Goal: Task Accomplishment & Management: Use online tool/utility

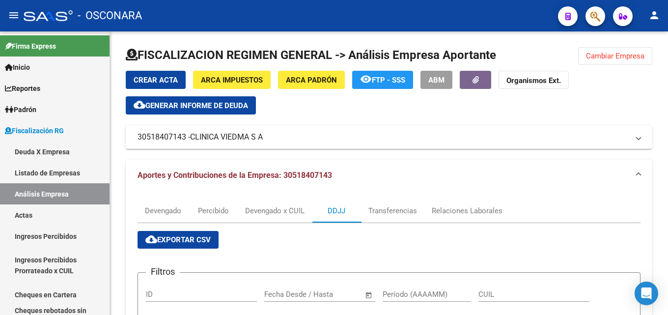
click at [625, 50] on button "Cambiar Empresa" at bounding box center [615, 56] width 74 height 18
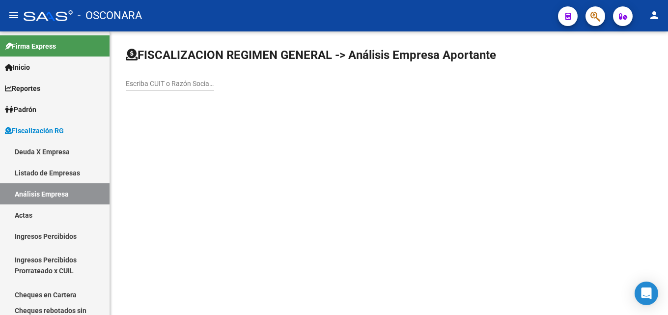
click at [175, 88] on div "Escriba CUIT o Razón Social para buscar" at bounding box center [170, 81] width 88 height 20
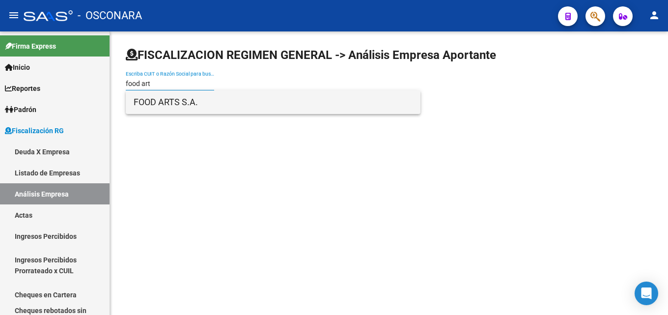
type input "food art"
click at [159, 104] on span "FOOD ARTS S.A." at bounding box center [273, 102] width 279 height 24
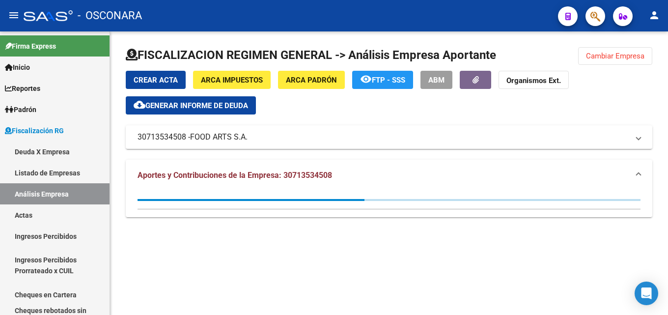
click at [223, 108] on span "Generar informe de deuda" at bounding box center [196, 105] width 103 height 9
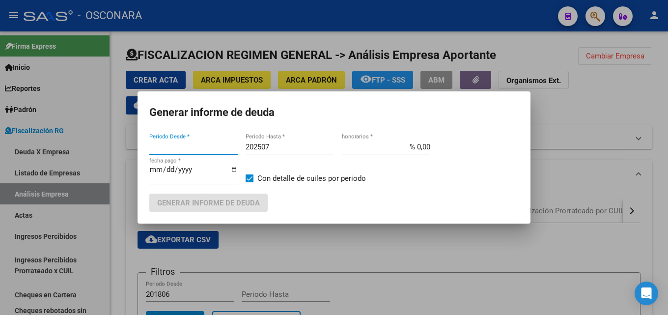
type input "201902"
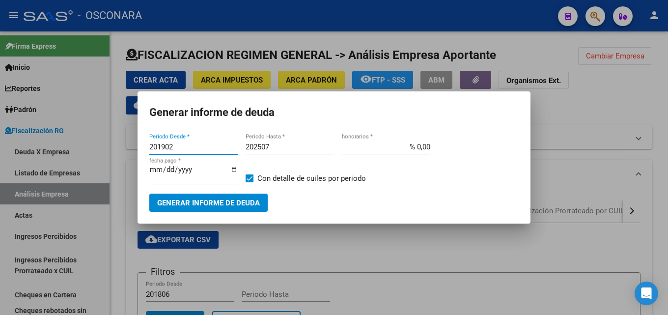
click at [298, 146] on input "202507" at bounding box center [289, 146] width 88 height 9
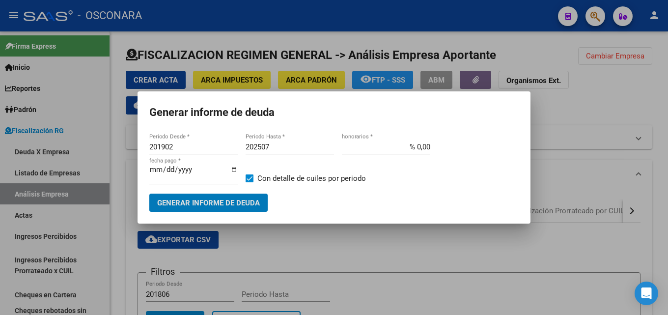
click at [298, 147] on input "202507" at bounding box center [289, 146] width 88 height 9
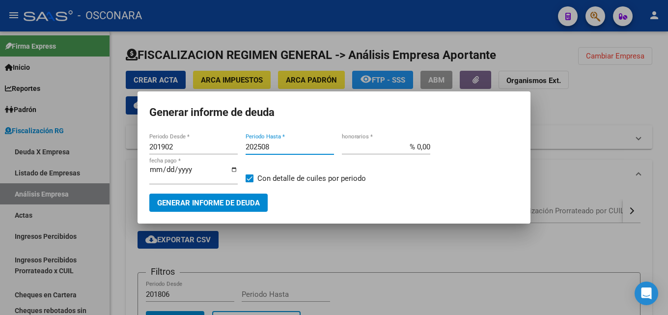
type input "202508"
type input "% 15,00"
click at [219, 202] on span "Generar informe de deuda" at bounding box center [208, 202] width 103 height 9
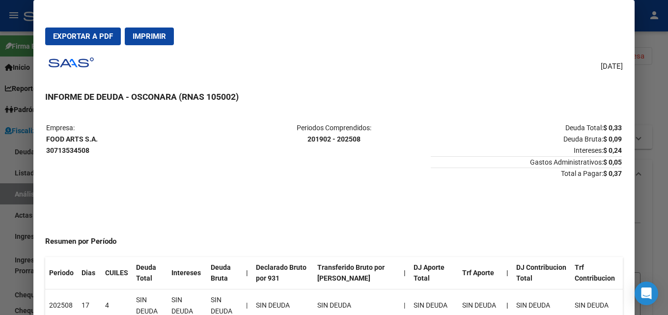
click at [667, 139] on div at bounding box center [334, 157] width 668 height 315
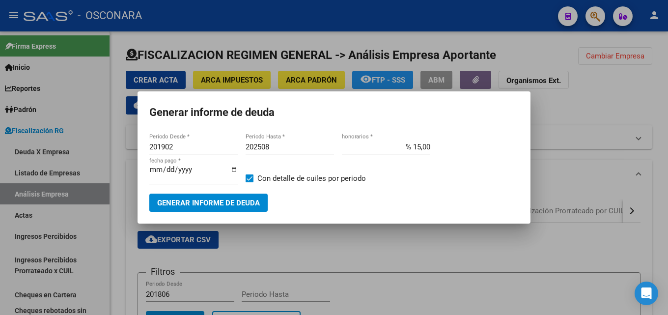
click at [385, 230] on div at bounding box center [334, 157] width 668 height 315
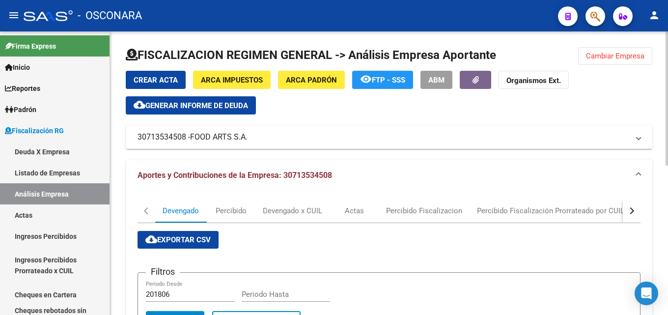
click at [173, 109] on span "Generar informe de deuda" at bounding box center [196, 105] width 103 height 9
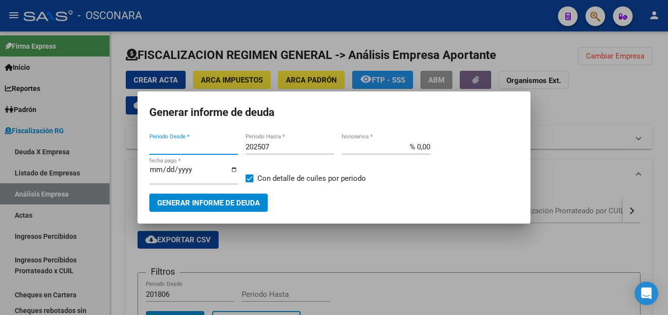
type input "201902"
click at [277, 148] on input "202507" at bounding box center [289, 146] width 88 height 9
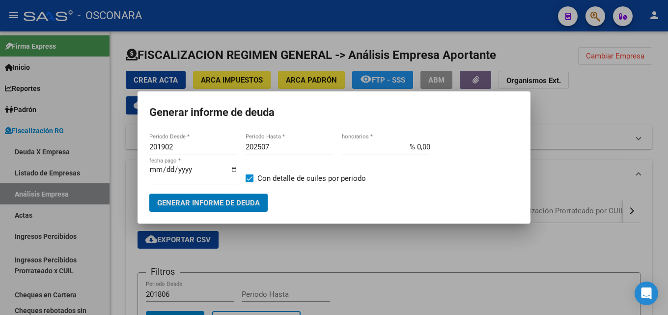
click at [286, 146] on input "202507" at bounding box center [289, 146] width 88 height 9
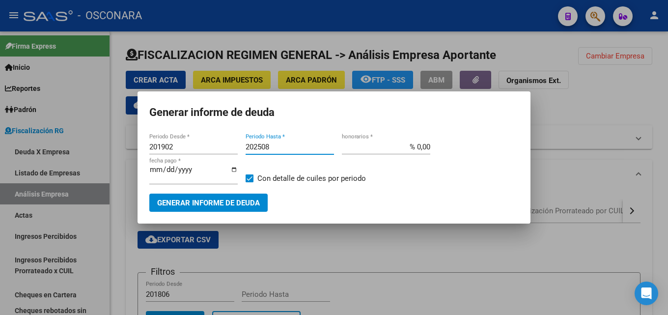
type input "202508"
click at [404, 224] on div at bounding box center [334, 157] width 668 height 315
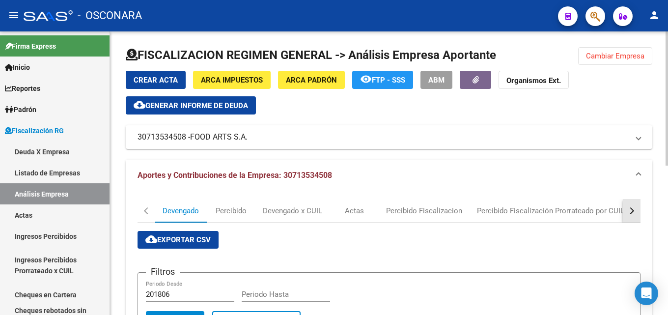
click at [631, 213] on div "button" at bounding box center [630, 210] width 7 height 7
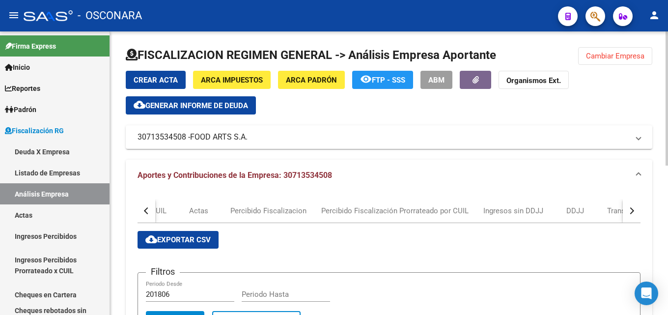
click at [631, 213] on div "button" at bounding box center [630, 210] width 7 height 7
click at [414, 211] on div "DDJJ" at bounding box center [419, 210] width 18 height 11
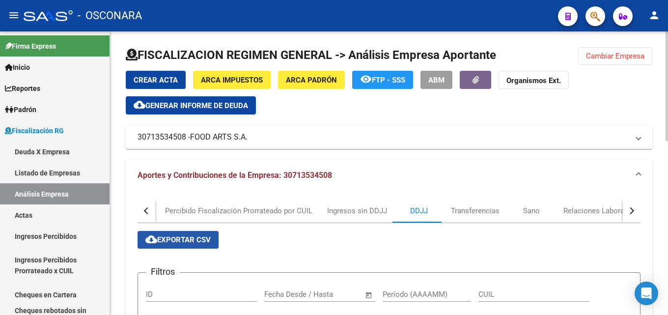
click at [190, 240] on span "cloud_download Exportar CSV" at bounding box center [177, 239] width 65 height 9
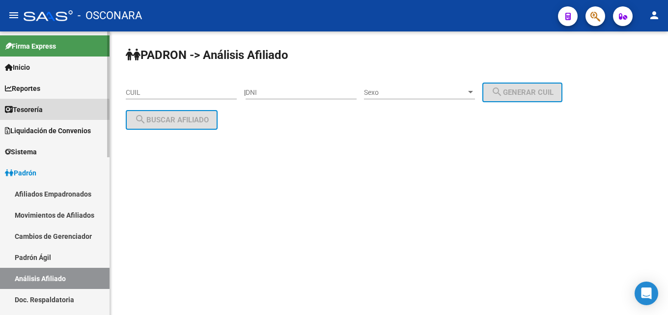
click at [37, 112] on span "Tesorería" at bounding box center [24, 109] width 38 height 11
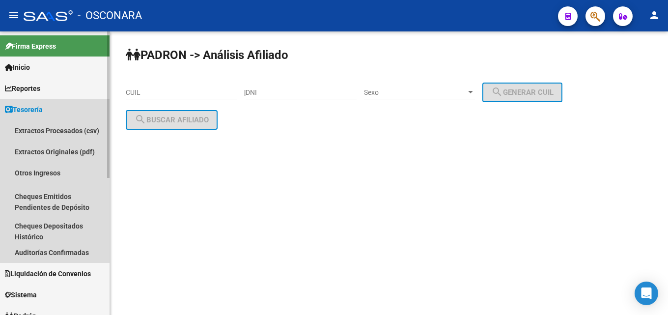
click at [37, 112] on span "Tesorería" at bounding box center [24, 109] width 38 height 11
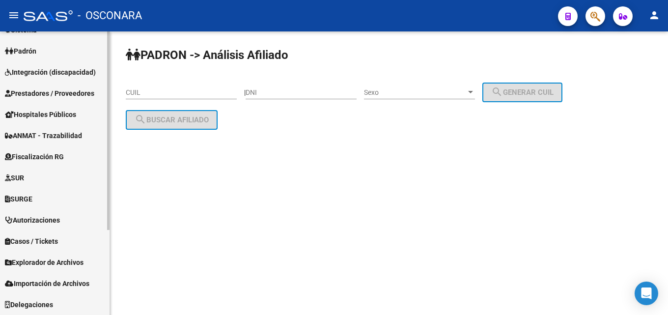
scroll to position [73, 0]
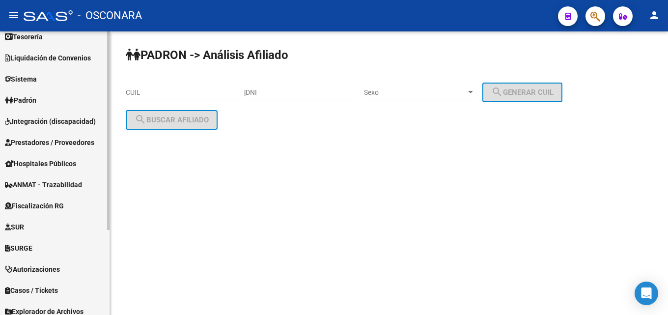
click at [36, 141] on span "Prestadores / Proveedores" at bounding box center [49, 142] width 89 height 11
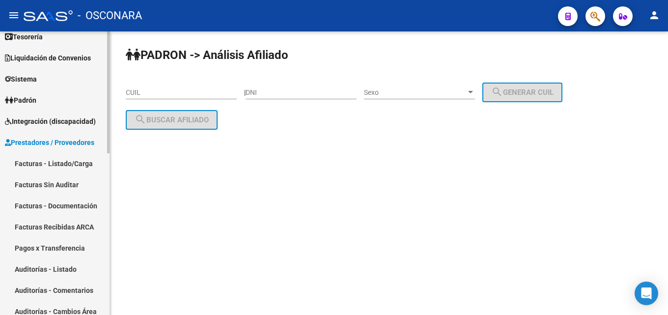
click at [41, 163] on link "Facturas - Listado/Carga" at bounding box center [54, 163] width 109 height 21
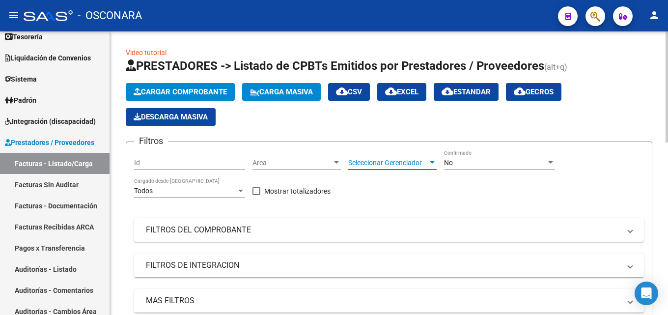
click at [374, 165] on span "Seleccionar Gerenciador" at bounding box center [388, 163] width 80 height 8
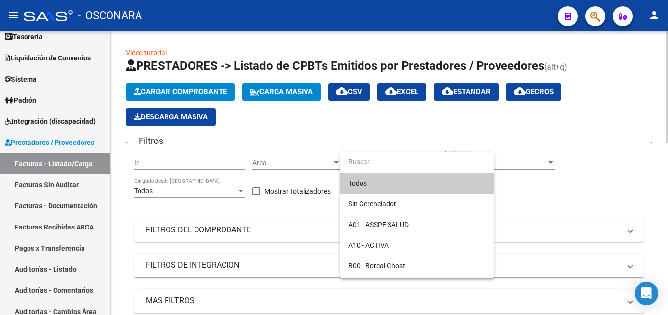
click at [374, 165] on input "dropdown search" at bounding box center [413, 161] width 146 height 21
click at [311, 140] on div at bounding box center [334, 157] width 668 height 315
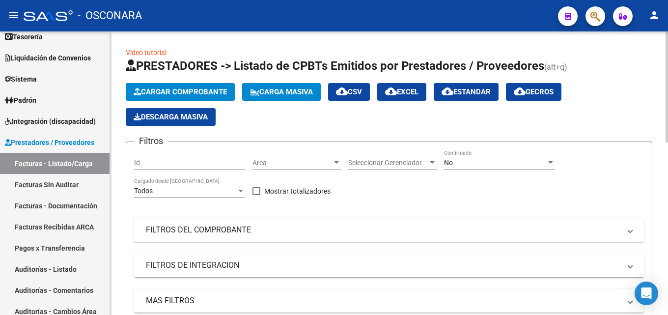
click at [479, 164] on div "No" at bounding box center [495, 163] width 102 height 8
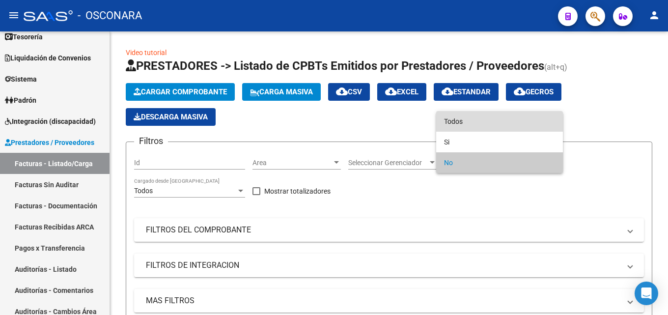
click at [461, 122] on span "Todos" at bounding box center [499, 121] width 111 height 21
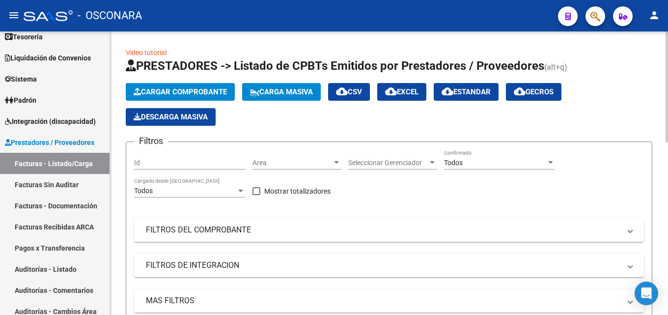
click at [325, 226] on mat-panel-title "FILTROS DEL COMPROBANTE" at bounding box center [383, 229] width 474 height 11
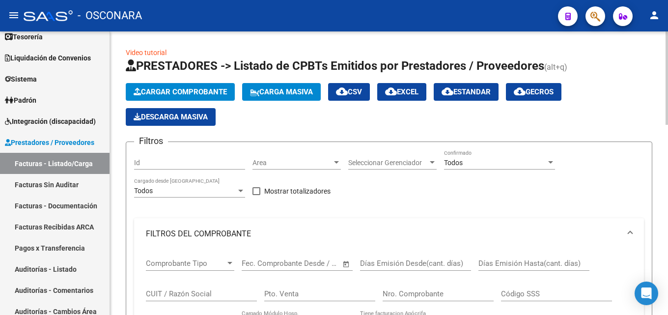
scroll to position [49, 0]
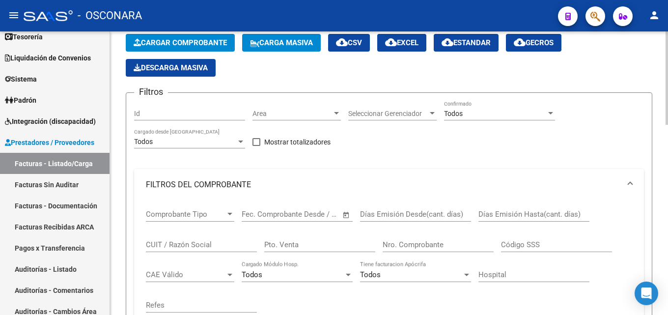
click at [302, 202] on div "Fecha inicio – Fecha fin Fec. Comprobante Desde / Hasta" at bounding box center [291, 210] width 99 height 21
drag, startPoint x: 272, startPoint y: 214, endPoint x: 144, endPoint y: 212, distance: 127.7
click at [147, 213] on div "Comprobante Tipo Comprobante Tipo [DATE] 1 – Fecha fin Fec. Comprobante Desde /…" at bounding box center [389, 260] width 486 height 121
type input "0"
click at [297, 246] on input "Pto. Venta" at bounding box center [319, 244] width 111 height 9
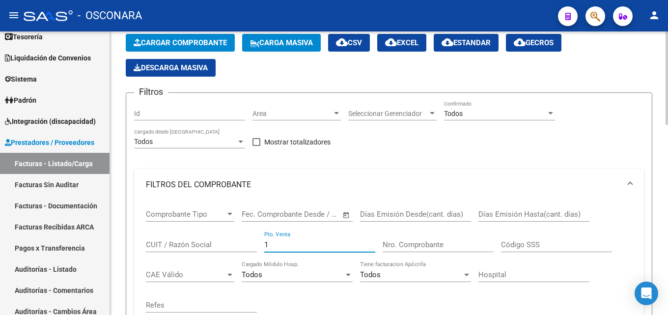
type input "1"
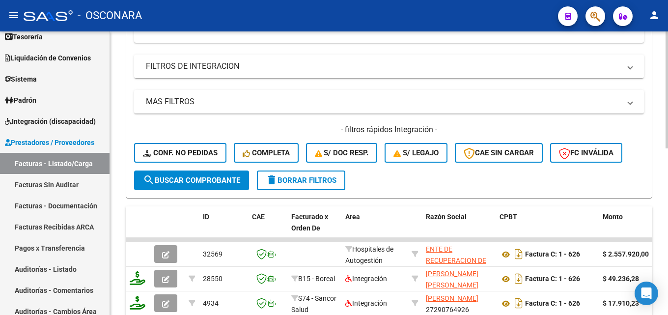
scroll to position [344, 0]
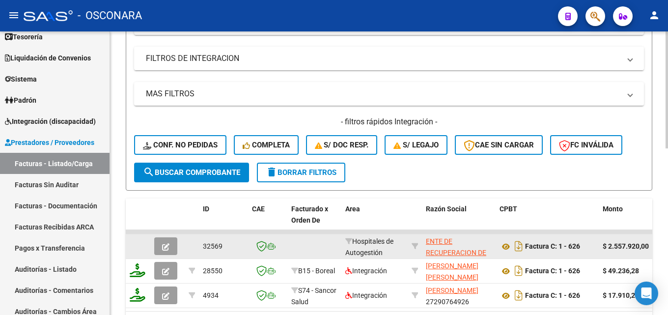
type input "626"
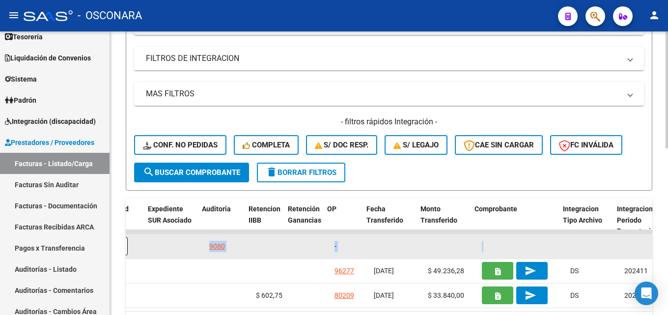
scroll to position [0, 776]
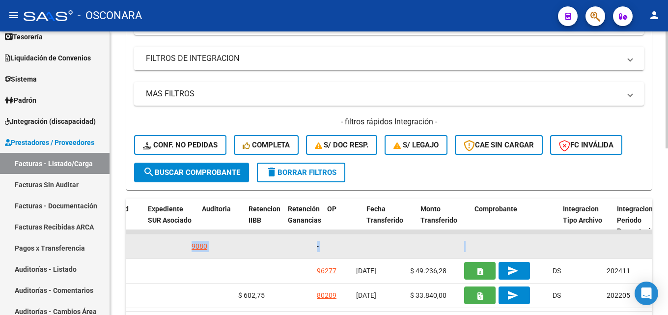
drag, startPoint x: 611, startPoint y: 243, endPoint x: 644, endPoint y: 243, distance: 32.9
click at [644, 243] on div "32569 Hospitales de Autogestión ENTE DE RECUPERACION DE FONDOS PARA EL FORTALEC…" at bounding box center [616, 246] width 2531 height 25
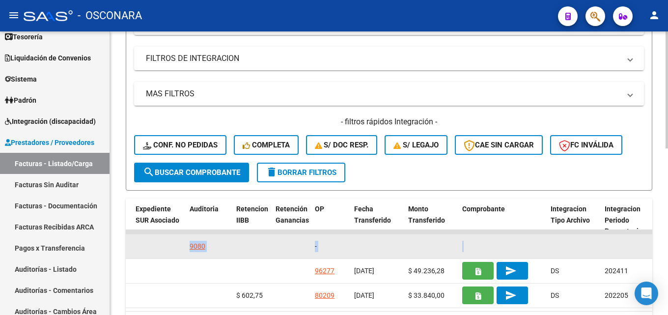
click at [304, 248] on datatable-body-cell at bounding box center [290, 246] width 39 height 24
drag, startPoint x: 314, startPoint y: 242, endPoint x: 325, endPoint y: 244, distance: 11.0
click at [325, 244] on datatable-body-cell "-" at bounding box center [330, 246] width 39 height 24
click at [205, 248] on div "9080" at bounding box center [208, 246] width 39 height 11
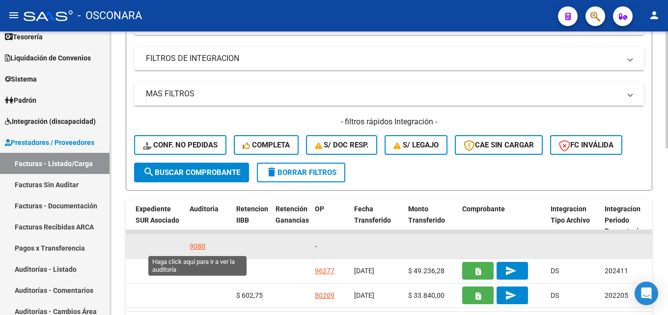
click at [203, 247] on div "9080" at bounding box center [197, 246] width 16 height 11
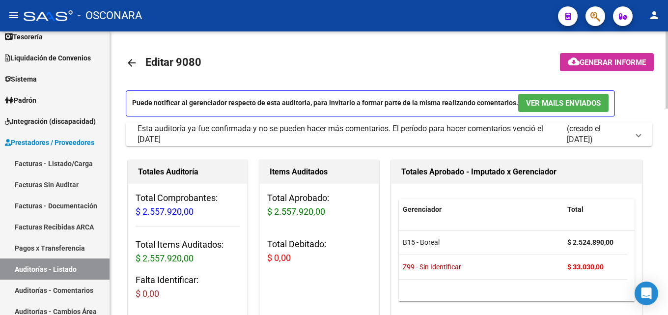
click at [131, 63] on mat-icon "arrow_back" at bounding box center [132, 63] width 12 height 12
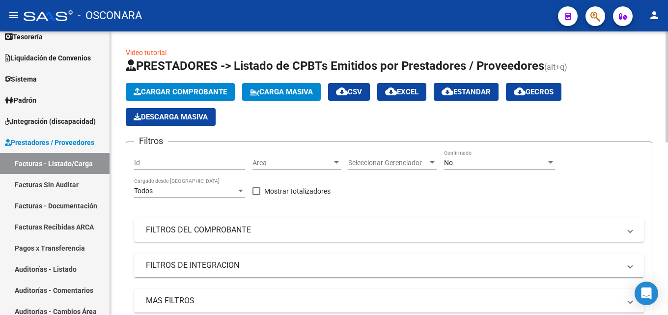
click at [466, 159] on div "No" at bounding box center [495, 163] width 102 height 8
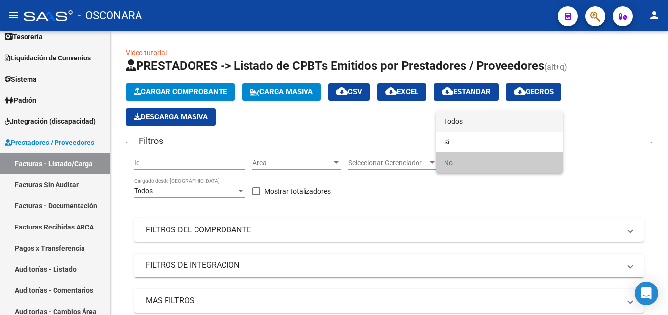
click at [453, 128] on span "Todos" at bounding box center [499, 121] width 111 height 21
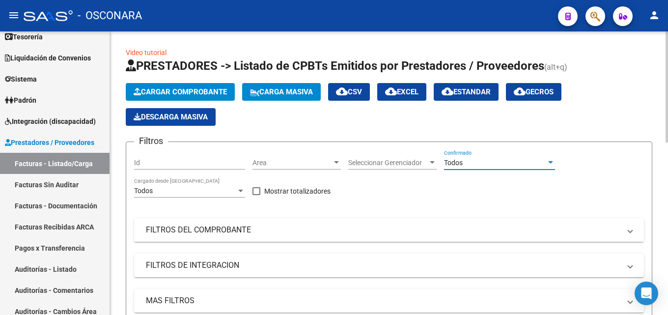
click at [291, 222] on mat-expansion-panel-header "FILTROS DEL COMPROBANTE" at bounding box center [389, 230] width 510 height 24
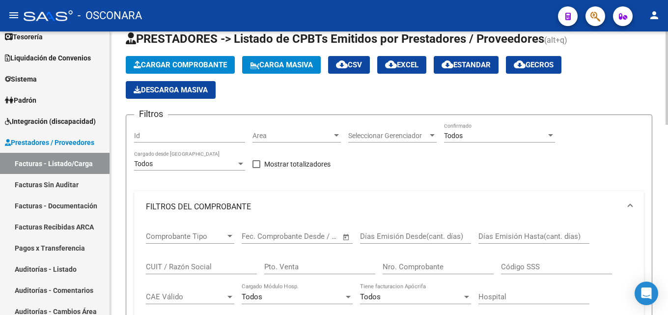
scroll to position [49, 0]
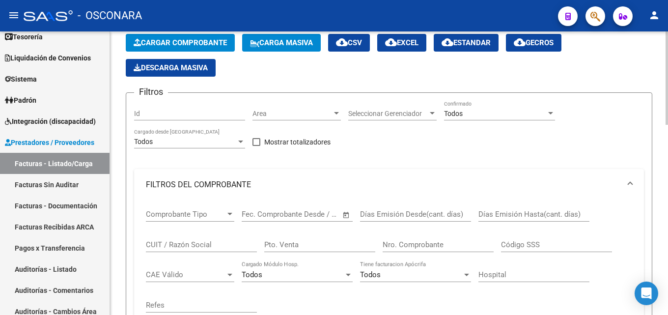
click at [286, 245] on input "Pto. Venta" at bounding box center [319, 244] width 111 height 9
type input "3"
click at [424, 239] on div "Nro. Comprobante" at bounding box center [437, 241] width 111 height 21
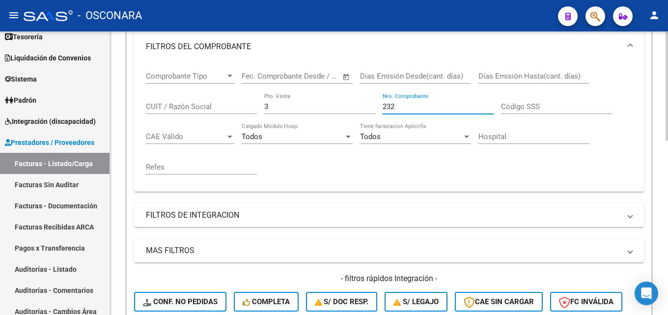
scroll to position [344, 0]
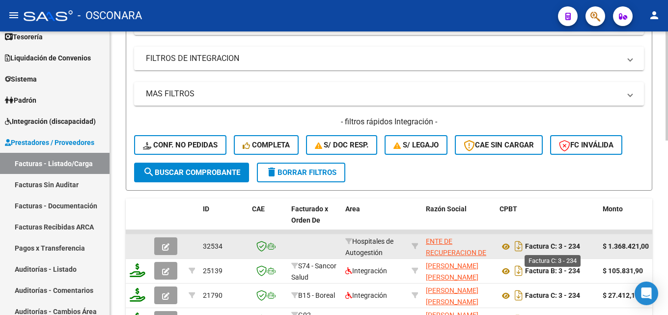
type input "232"
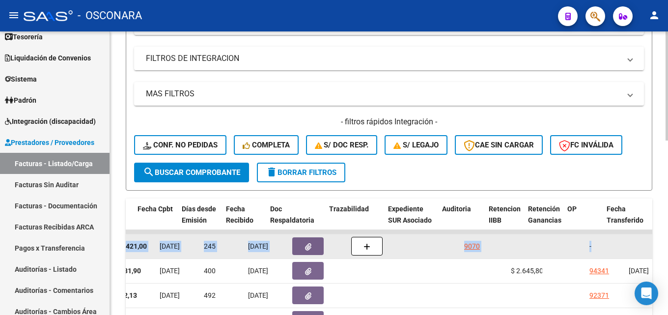
scroll to position [0, 537]
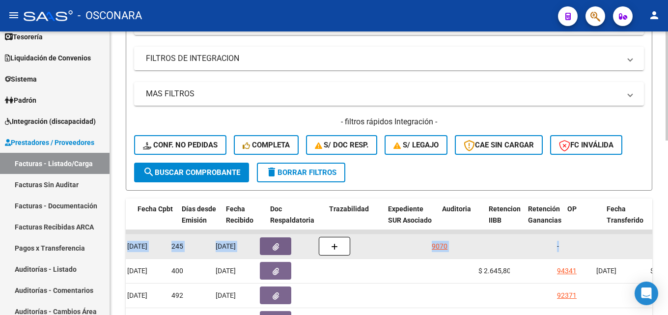
drag, startPoint x: 539, startPoint y: 244, endPoint x: 646, endPoint y: 243, distance: 107.5
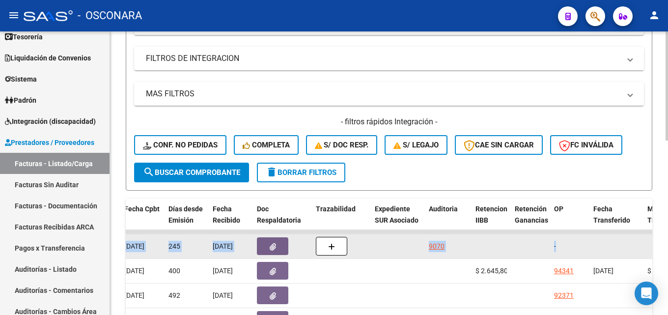
click at [626, 243] on datatable-body-cell at bounding box center [616, 246] width 54 height 24
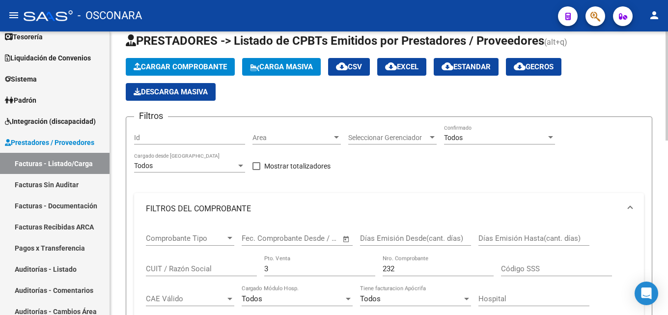
scroll to position [49, 0]
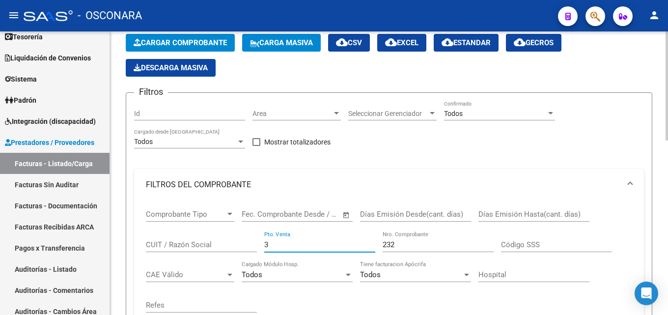
drag, startPoint x: 287, startPoint y: 243, endPoint x: 145, endPoint y: 221, distance: 144.1
click at [161, 228] on div "Comprobante Tipo Comprobante Tipo Fecha inicio – Fecha fin Fec. Comprobante Des…" at bounding box center [389, 260] width 486 height 121
type input "4"
drag, startPoint x: 397, startPoint y: 246, endPoint x: 277, endPoint y: 243, distance: 120.3
click at [277, 243] on div "Comprobante Tipo Comprobante Tipo Fecha inicio – Fecha fin Fec. Comprobante Des…" at bounding box center [389, 260] width 486 height 121
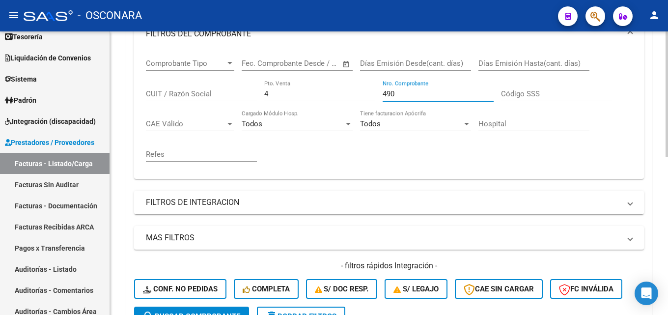
scroll to position [196, 0]
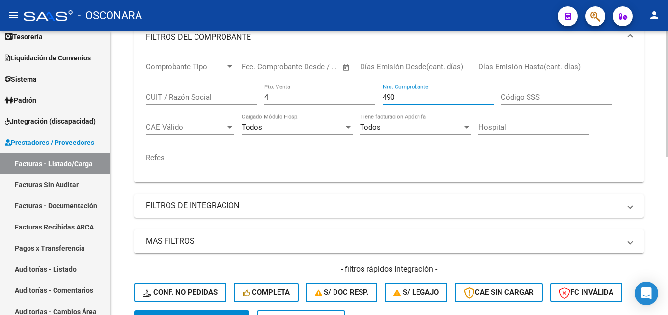
click at [400, 95] on input "490" at bounding box center [437, 97] width 111 height 9
type input "490"
click at [117, 102] on div "Video tutorial PRESTADORES -> Listado de CPBTs Emitidos por Prestadores / Prove…" at bounding box center [389, 150] width 558 height 630
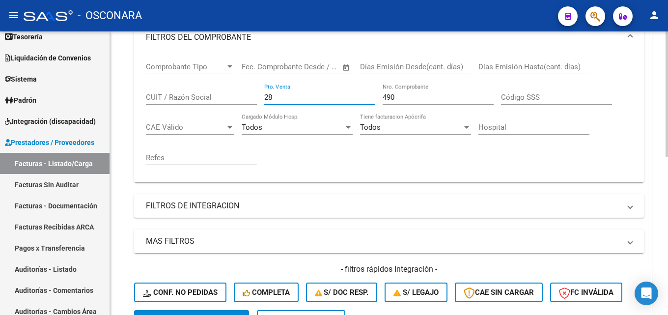
type input "28"
drag, startPoint x: 394, startPoint y: 100, endPoint x: 303, endPoint y: 111, distance: 92.0
click at [304, 111] on div "Comprobante Tipo Comprobante Tipo Fecha inicio – Fecha fin Fec. Comprobante Des…" at bounding box center [389, 113] width 486 height 121
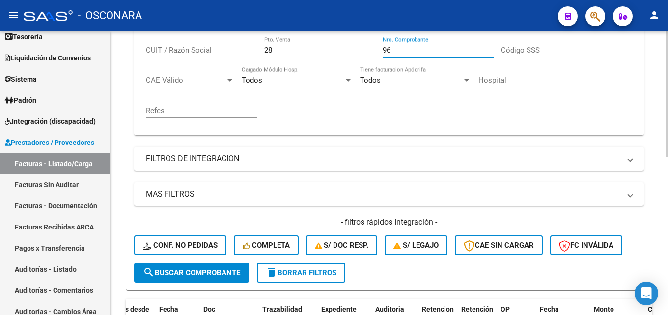
scroll to position [208, 0]
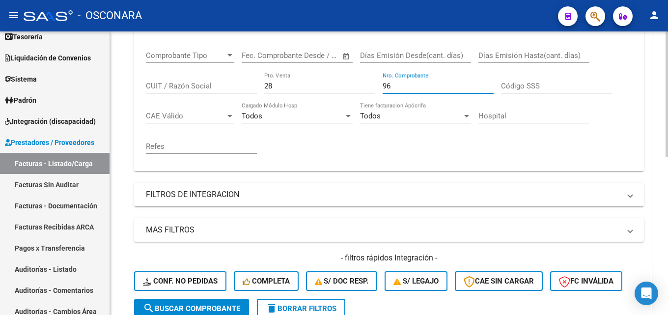
type input "96"
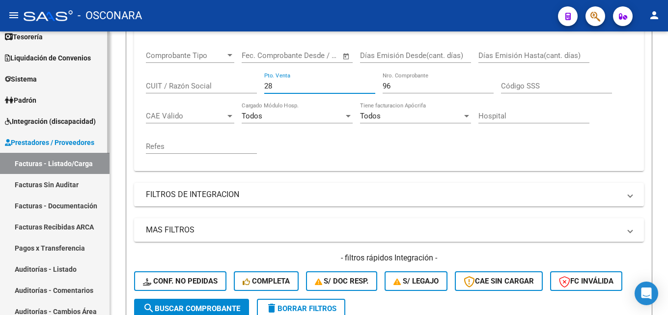
drag, startPoint x: 115, startPoint y: 83, endPoint x: 104, endPoint y: 83, distance: 11.3
click at [104, 83] on mat-sidenav-container "Firma Express Inicio Calendario SSS Instructivos Contacto OS Reportes Tablero d…" at bounding box center [334, 172] width 668 height 283
type input "1"
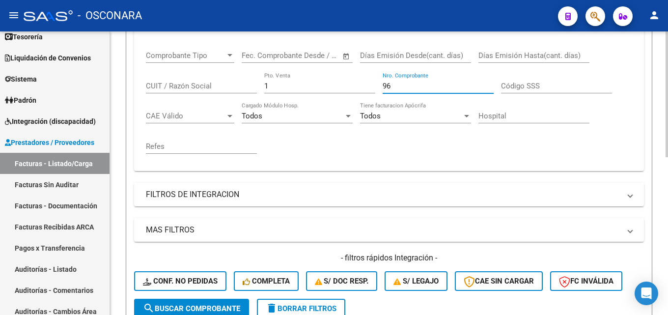
drag, startPoint x: 399, startPoint y: 82, endPoint x: 180, endPoint y: 37, distance: 223.5
click at [208, 54] on div "Comprobante Tipo Comprobante Tipo Fecha inicio – Fecha fin Fec. Comprobante Des…" at bounding box center [389, 102] width 486 height 121
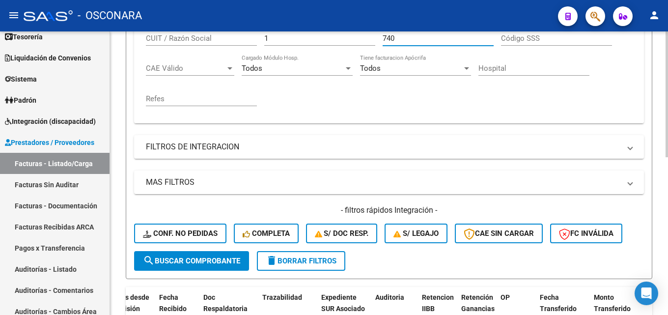
scroll to position [60, 0]
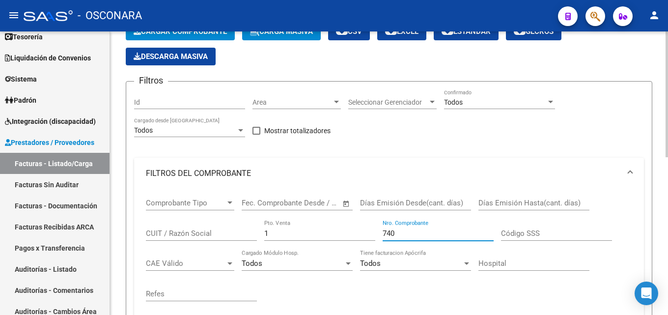
type input "740"
drag, startPoint x: 287, startPoint y: 232, endPoint x: 110, endPoint y: 241, distance: 177.5
click at [118, 241] on div "Video tutorial PRESTADORES -> Listado de CPBTs Emitidos por Prestadores / Prove…" at bounding box center [389, 286] width 558 height 630
type input "2"
drag, startPoint x: 415, startPoint y: 236, endPoint x: 120, endPoint y: 203, distance: 296.9
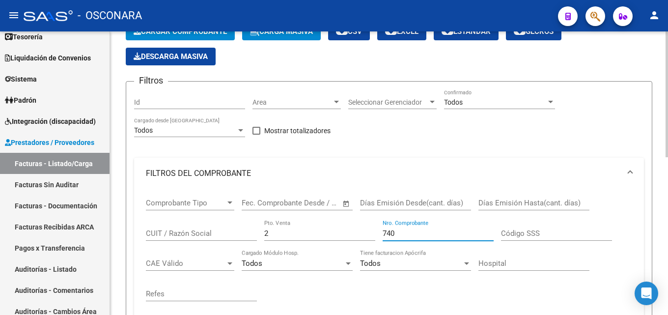
click at [200, 223] on div "Comprobante Tipo Comprobante Tipo Fecha inicio – Fecha fin Fec. Comprobante Des…" at bounding box center [389, 249] width 486 height 121
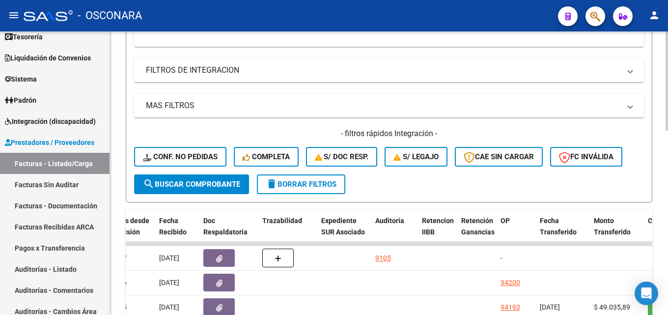
scroll to position [355, 0]
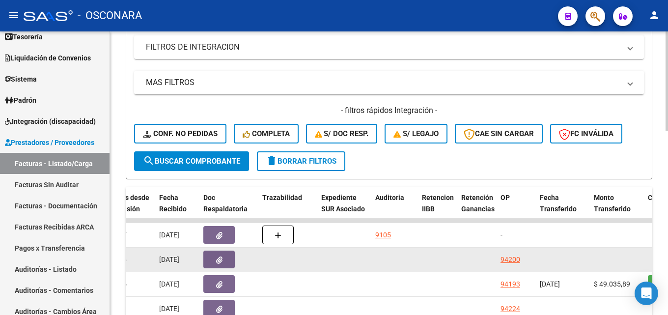
type input "417"
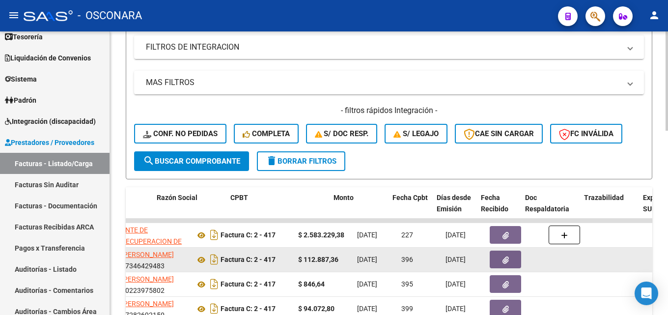
drag, startPoint x: 422, startPoint y: 256, endPoint x: 380, endPoint y: 250, distance: 42.6
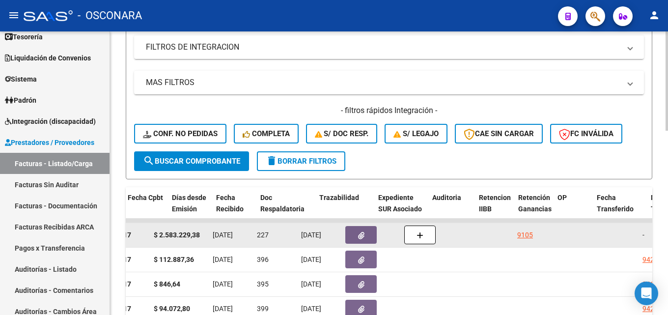
drag, startPoint x: 378, startPoint y: 250, endPoint x: 446, endPoint y: 245, distance: 68.4
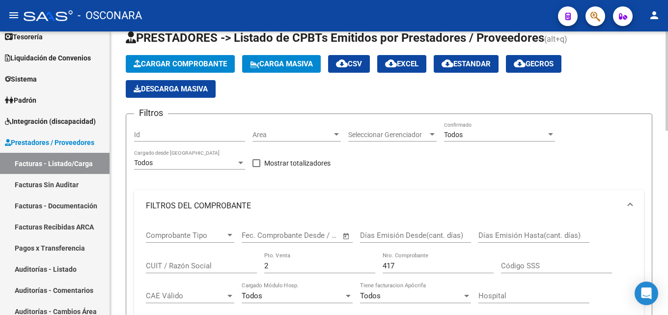
scroll to position [11, 0]
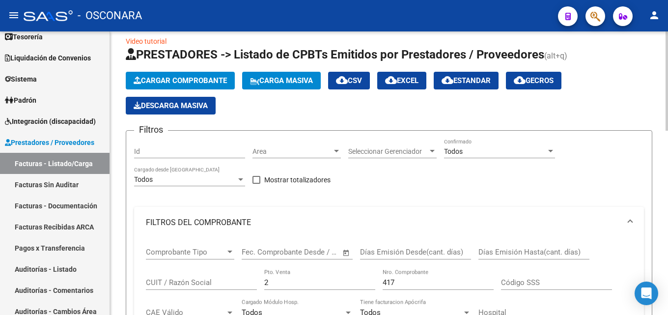
drag, startPoint x: 278, startPoint y: 275, endPoint x: 189, endPoint y: 282, distance: 89.1
click at [200, 281] on div "Comprobante Tipo Comprobante Tipo Fecha inicio – Fecha fin Fec. Comprobante Des…" at bounding box center [389, 298] width 486 height 121
drag, startPoint x: 292, startPoint y: 284, endPoint x: 280, endPoint y: 284, distance: 11.8
click at [281, 284] on input "2" at bounding box center [319, 282] width 111 height 9
drag, startPoint x: 269, startPoint y: 281, endPoint x: 216, endPoint y: 280, distance: 52.5
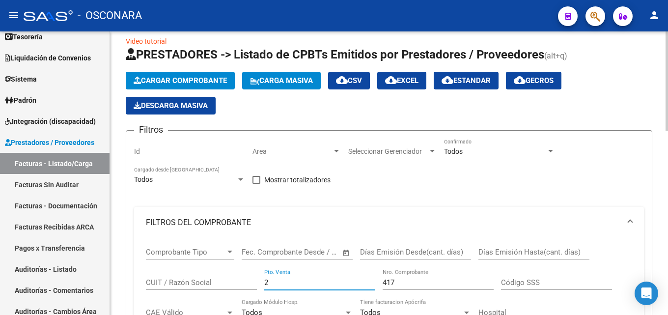
click at [219, 280] on div "Comprobante Tipo Comprobante Tipo Fecha inicio – Fecha fin Fec. Comprobante Des…" at bounding box center [389, 298] width 486 height 121
click at [477, 153] on div "Todos" at bounding box center [495, 151] width 102 height 8
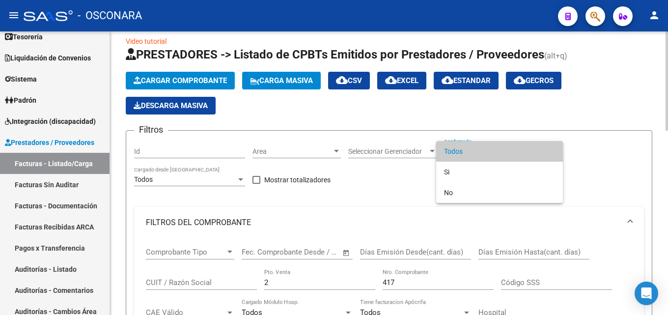
click at [477, 153] on span "Todos" at bounding box center [499, 151] width 111 height 21
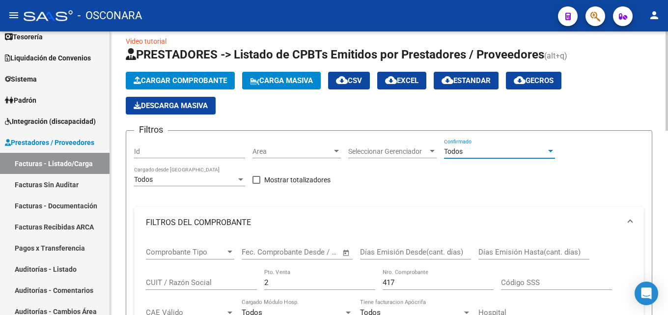
click at [290, 248] on input "text" at bounding box center [314, 251] width 48 height 9
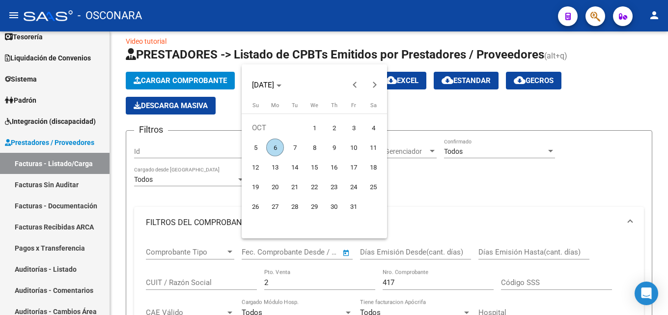
click at [433, 202] on div at bounding box center [334, 157] width 668 height 315
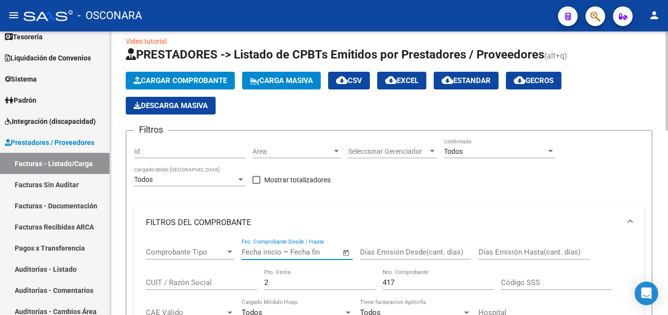
drag, startPoint x: 245, startPoint y: 282, endPoint x: 233, endPoint y: 281, distance: 12.3
click at [234, 282] on div "Comprobante Tipo Comprobante Tipo Fecha inicio – Fecha fin Fec. Comprobante Des…" at bounding box center [389, 298] width 486 height 121
type input "137"
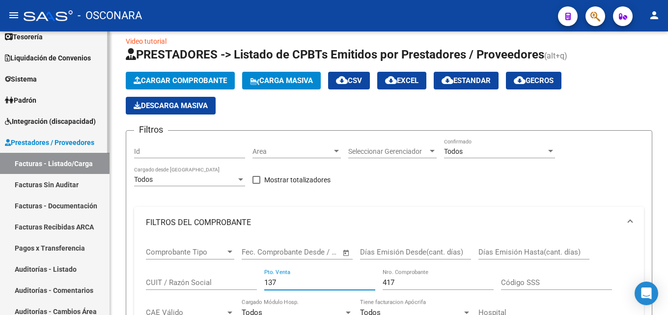
drag, startPoint x: 429, startPoint y: 282, endPoint x: 79, endPoint y: 279, distance: 350.5
click at [87, 279] on mat-sidenav-container "Firma Express Inicio Calendario SSS Instructivos Contacto OS Reportes Tablero d…" at bounding box center [334, 172] width 668 height 283
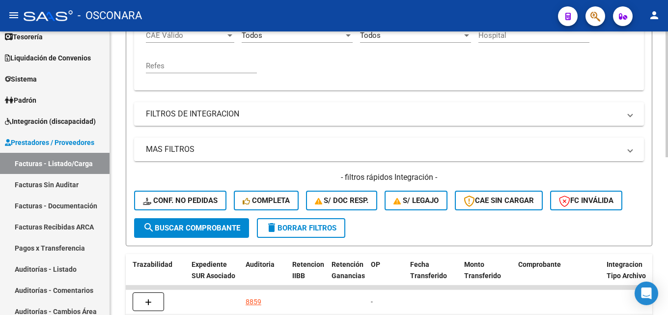
scroll to position [159, 0]
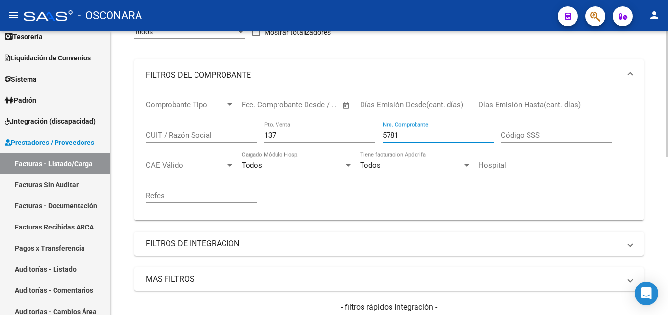
drag, startPoint x: 408, startPoint y: 135, endPoint x: 371, endPoint y: 129, distance: 37.9
click at [371, 129] on div "Comprobante Tipo Comprobante Tipo Fecha inicio – Fecha fin Fec. Comprobante Des…" at bounding box center [389, 151] width 486 height 121
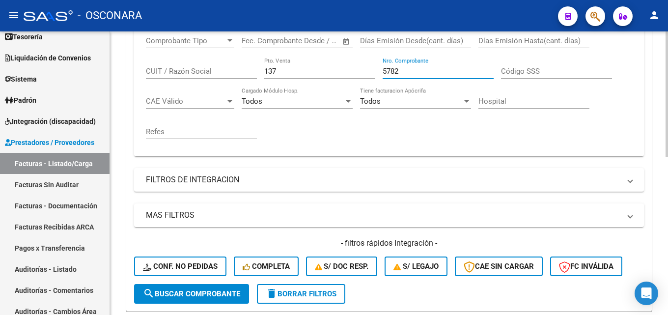
scroll to position [355, 0]
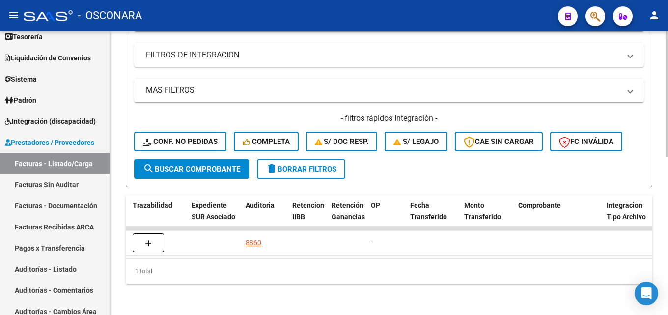
type input "5782"
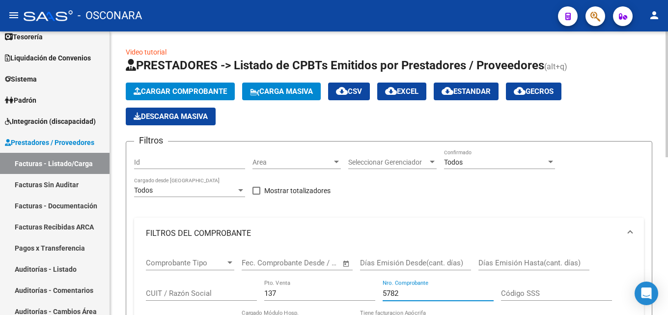
scroll to position [0, 0]
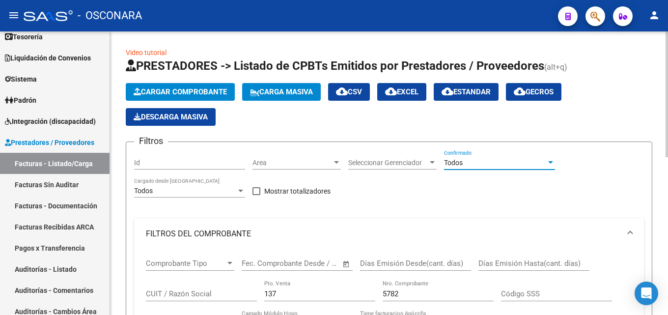
click at [450, 162] on span "Todos" at bounding box center [453, 163] width 19 height 8
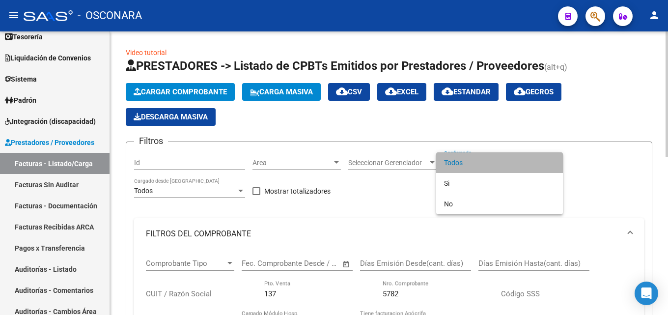
click at [450, 162] on span "Todos" at bounding box center [499, 162] width 111 height 21
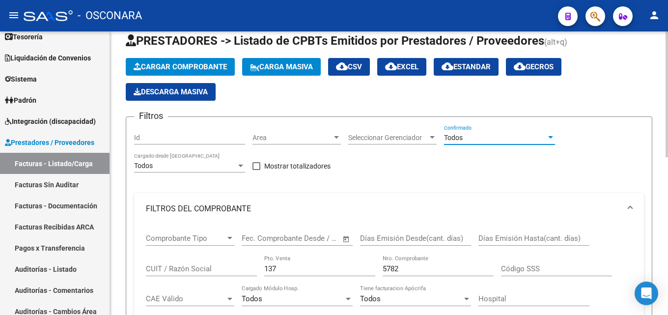
scroll to position [49, 0]
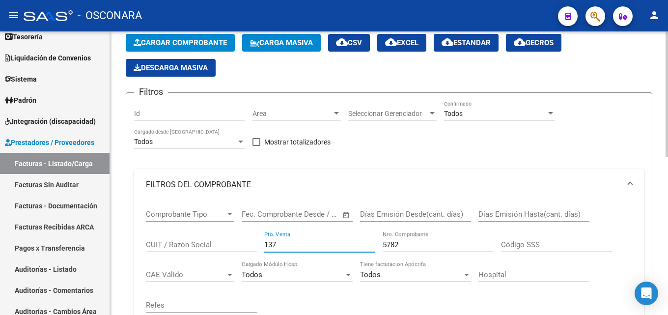
drag, startPoint x: 291, startPoint y: 242, endPoint x: 200, endPoint y: 236, distance: 91.0
click at [215, 241] on div "Comprobante Tipo Comprobante Tipo Fecha inicio – Fecha fin Fec. Comprobante Des…" at bounding box center [389, 260] width 486 height 121
type input "2"
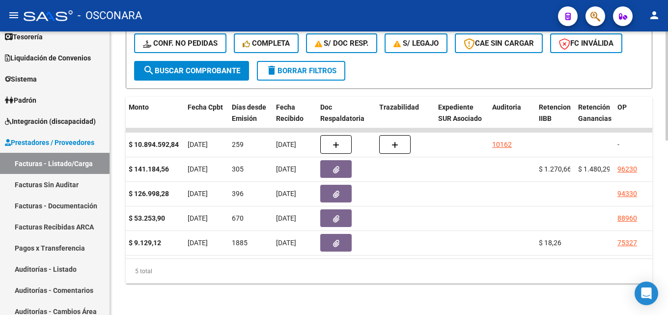
scroll to position [0, 476]
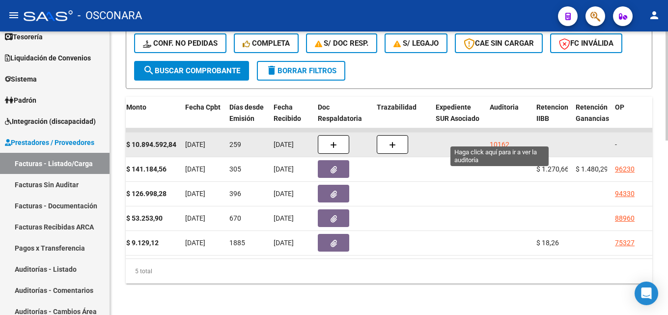
type input "255"
click at [501, 139] on div "10162" at bounding box center [499, 144] width 20 height 11
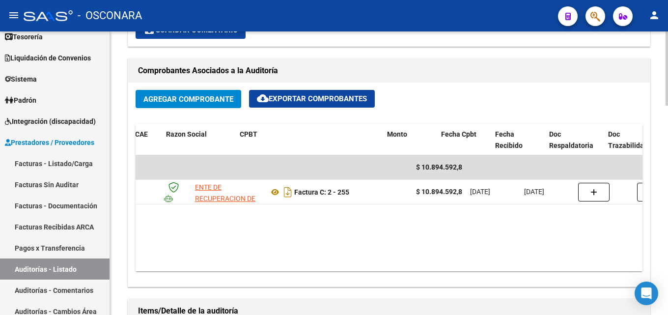
scroll to position [0, 33]
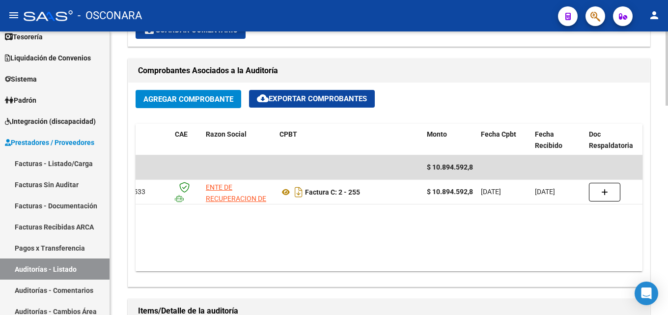
click at [255, 238] on datatable-body "$ 10.894.592,84 35533 ENTE DE RECUPERACION DE FONDOS PARA EL FORTALECIMIENTO DE…" at bounding box center [388, 213] width 507 height 116
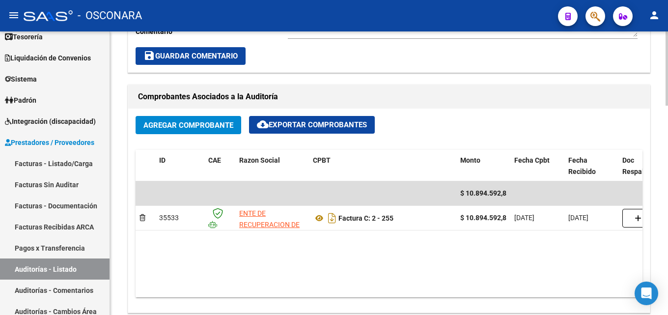
scroll to position [442, 0]
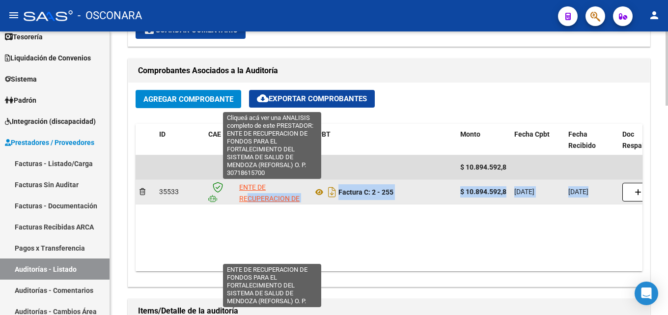
drag, startPoint x: 589, startPoint y: 189, endPoint x: 245, endPoint y: 196, distance: 343.7
click at [246, 195] on div "35533 ENTE DE RECUPERACION DE FONDOS PARA EL FORTALECIMIENTO DEL SISTEMA DE [PE…" at bounding box center [585, 192] width 900 height 25
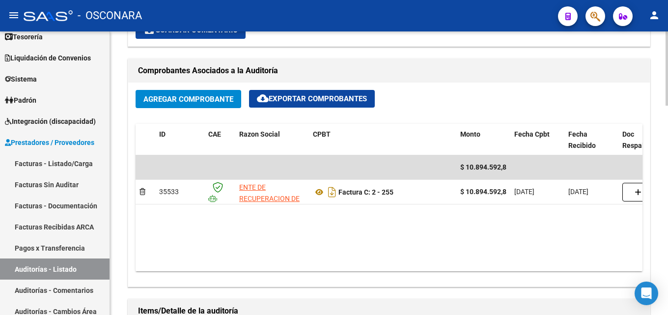
click at [202, 255] on datatable-body "$ 10.894.592,84 35533 ENTE DE RECUPERACION DE FONDOS PARA EL FORTALECIMIENTO DE…" at bounding box center [388, 213] width 507 height 116
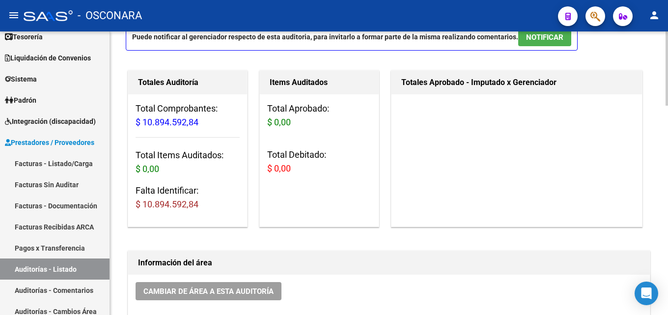
scroll to position [0, 0]
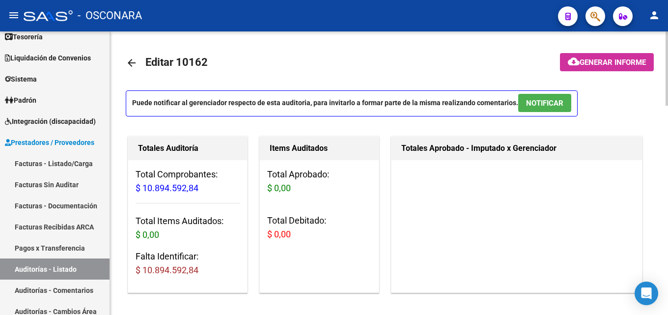
click at [135, 62] on mat-icon "arrow_back" at bounding box center [132, 63] width 12 height 12
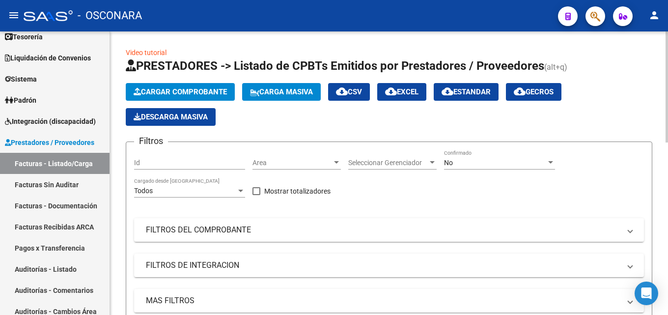
click at [473, 161] on div "No" at bounding box center [495, 163] width 102 height 8
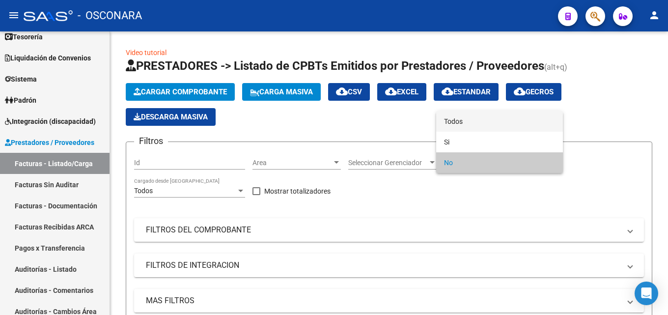
click at [460, 120] on span "Todos" at bounding box center [499, 121] width 111 height 21
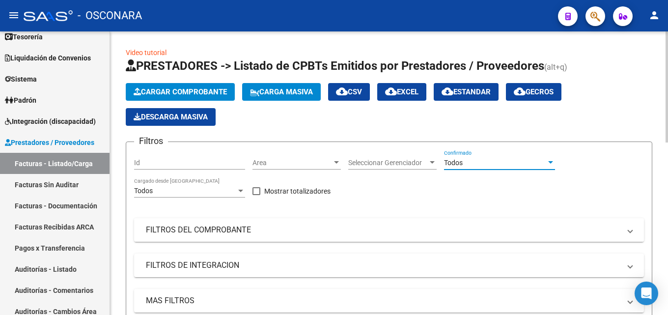
click at [179, 229] on mat-panel-title "FILTROS DEL COMPROBANTE" at bounding box center [383, 229] width 474 height 11
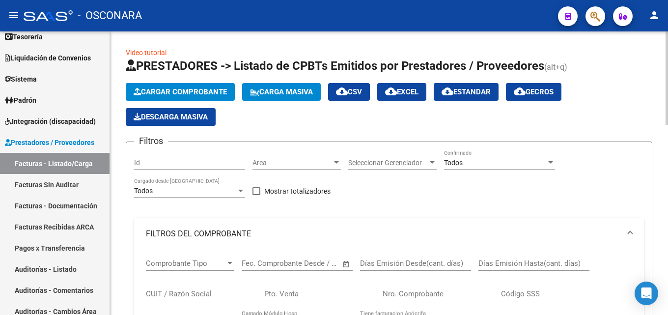
scroll to position [98, 0]
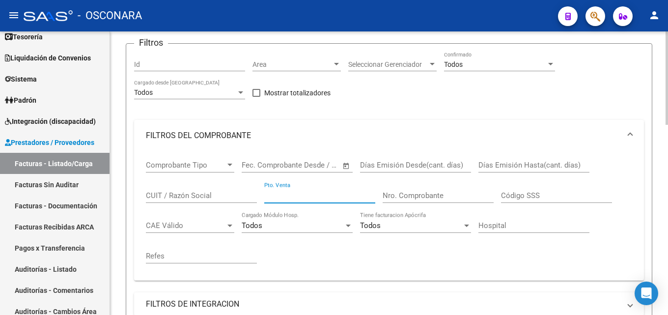
click at [284, 194] on input "Pto. Venta" at bounding box center [319, 195] width 111 height 9
type input "8"
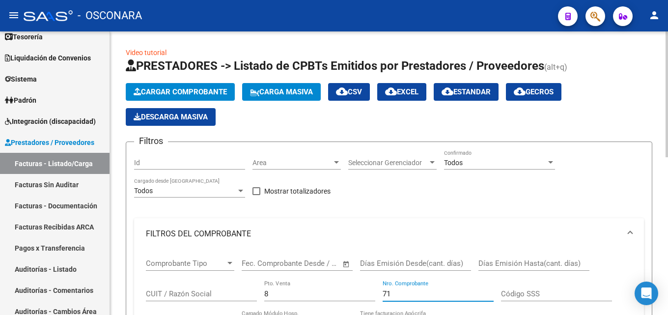
scroll to position [49, 0]
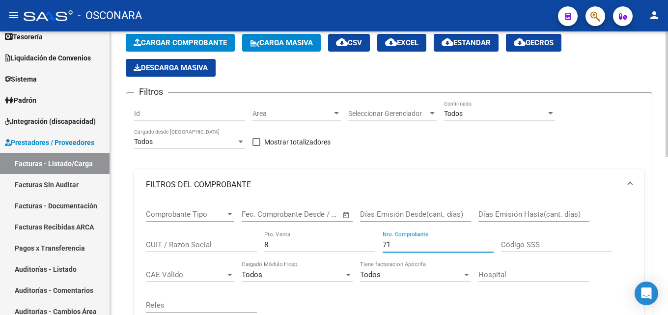
type input "71"
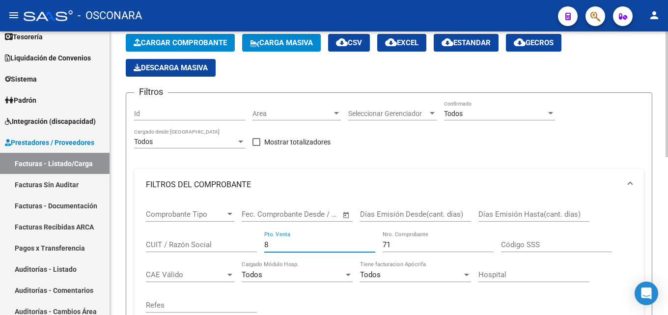
drag, startPoint x: 281, startPoint y: 246, endPoint x: 194, endPoint y: 243, distance: 86.5
click at [198, 243] on div "Comprobante Tipo Comprobante Tipo Fecha inicio – Fecha fin Fec. Comprobante Des…" at bounding box center [389, 260] width 486 height 121
type input "17"
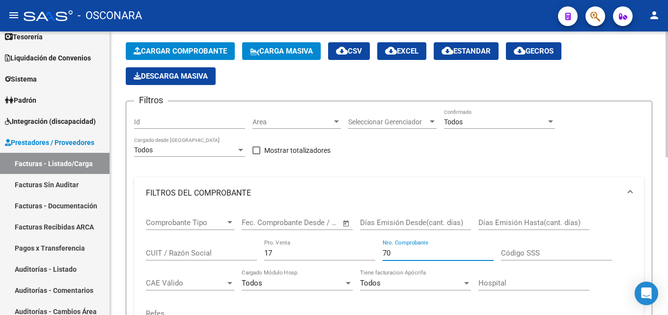
scroll to position [98, 0]
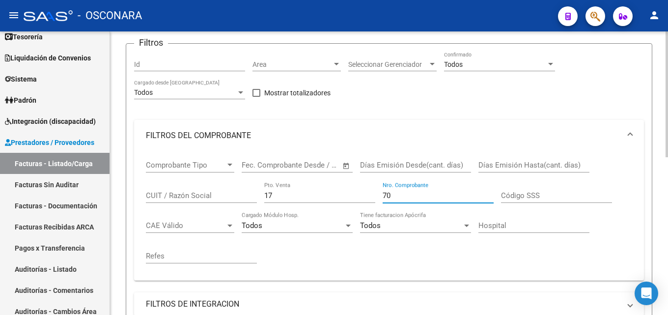
type input "70"
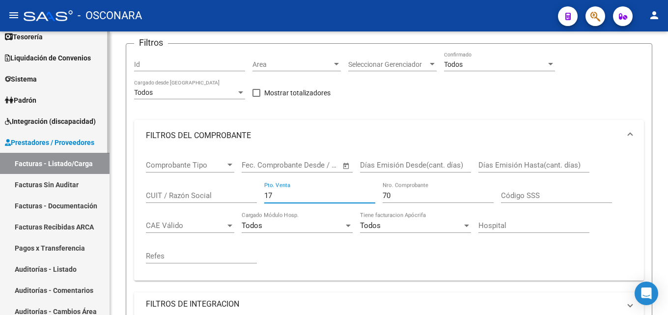
drag, startPoint x: 245, startPoint y: 193, endPoint x: 85, endPoint y: 194, distance: 160.0
click at [92, 192] on mat-sidenav-container "Firma Express Inicio Calendario SSS Instructivos Contacto OS Reportes Tablero d…" at bounding box center [334, 172] width 668 height 283
type input "11"
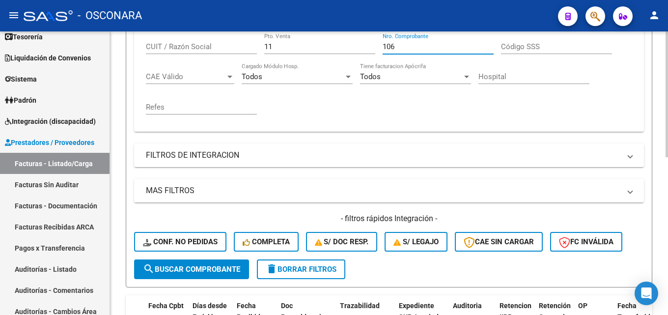
scroll to position [49, 0]
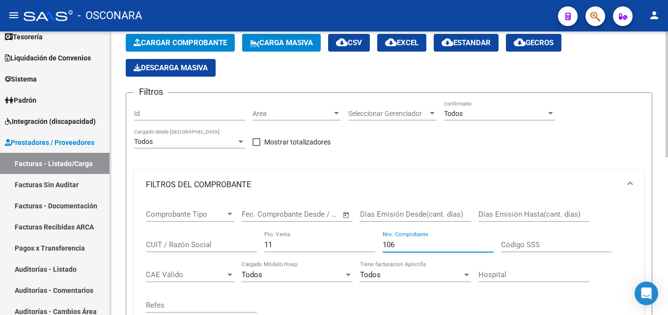
type input "106"
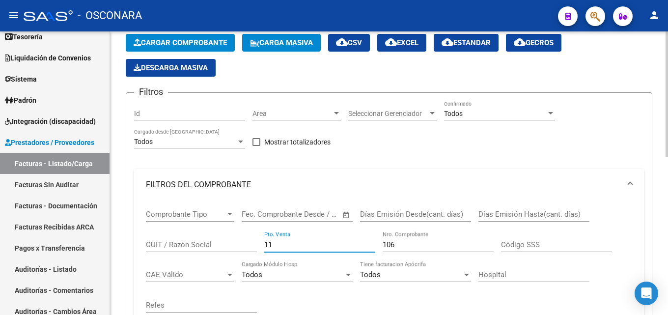
drag, startPoint x: 278, startPoint y: 244, endPoint x: 199, endPoint y: 246, distance: 78.6
click at [200, 246] on div "Comprobante Tipo Comprobante Tipo Fecha inicio – Fecha fin Fec. Comprobante Des…" at bounding box center [389, 260] width 486 height 121
type input "6"
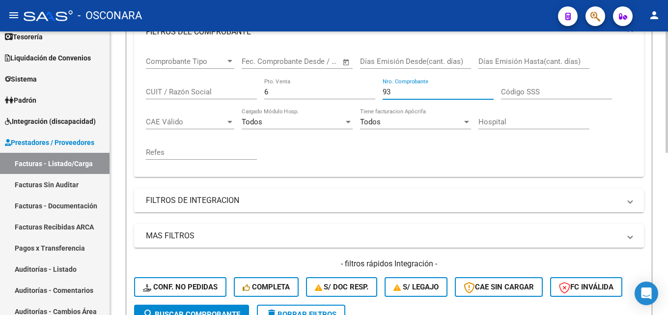
scroll to position [196, 0]
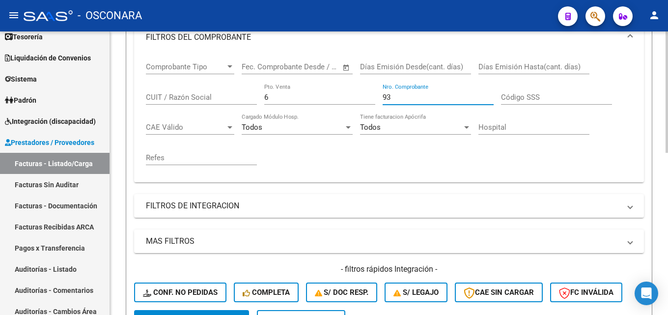
type input "93"
drag, startPoint x: 279, startPoint y: 95, endPoint x: 163, endPoint y: 95, distance: 115.9
click at [163, 95] on div "Comprobante Tipo Comprobante Tipo Fecha inicio – Fecha fin Fec. Comprobante Des…" at bounding box center [389, 113] width 486 height 121
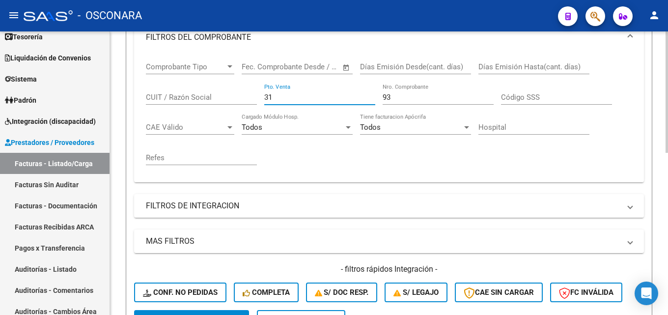
type input "31"
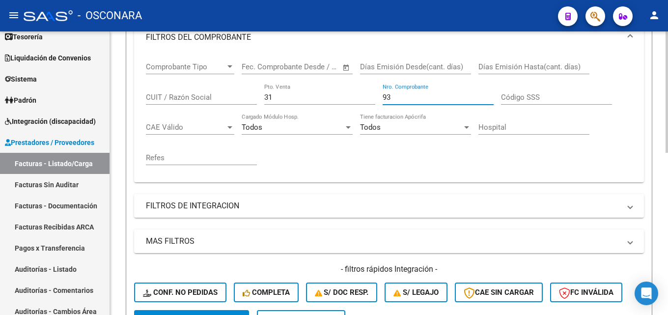
drag, startPoint x: 402, startPoint y: 97, endPoint x: 274, endPoint y: 93, distance: 127.7
click at [293, 95] on div "Comprobante Tipo Comprobante Tipo Fecha inicio – Fecha fin Fec. Comprobante Des…" at bounding box center [389, 113] width 486 height 121
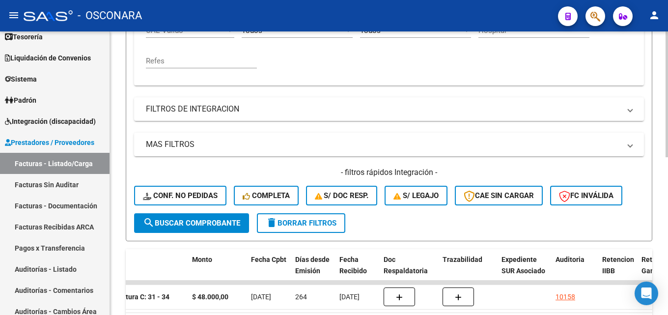
scroll to position [208, 0]
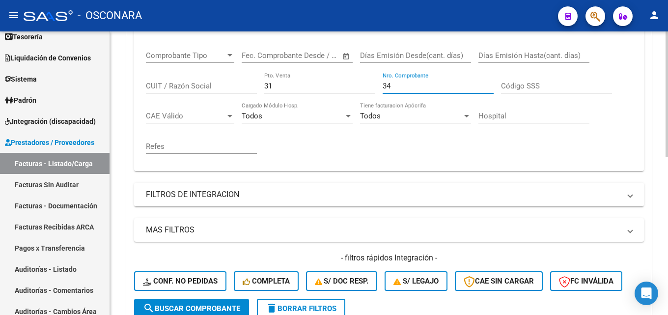
type input "34"
drag, startPoint x: 291, startPoint y: 84, endPoint x: 48, endPoint y: 79, distance: 243.6
click at [73, 84] on mat-sidenav-container "Firma Express Inicio Calendario SSS Instructivos Contacto OS Reportes Tablero d…" at bounding box center [334, 172] width 668 height 283
type input "33"
drag, startPoint x: 329, startPoint y: 94, endPoint x: 292, endPoint y: 100, distance: 37.7
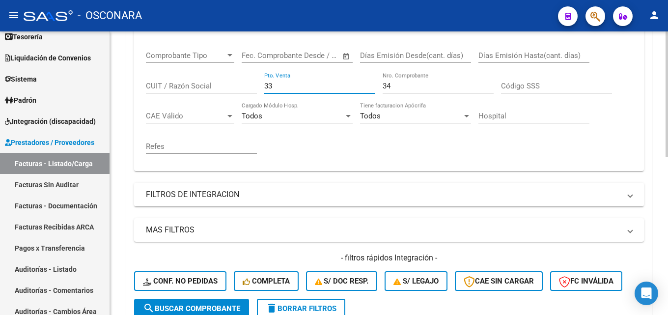
click at [293, 100] on div "Comprobante Tipo Comprobante Tipo Fecha inicio – Fecha fin Fec. Comprobante Des…" at bounding box center [389, 102] width 486 height 121
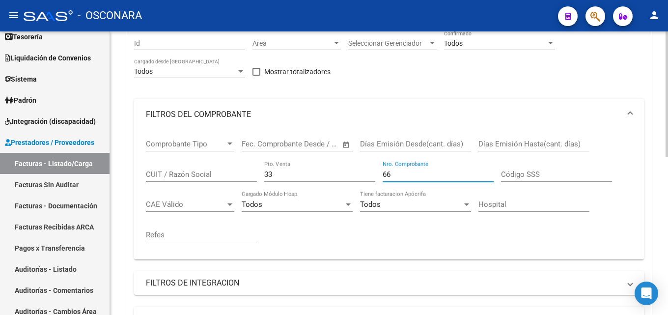
scroll to position [109, 0]
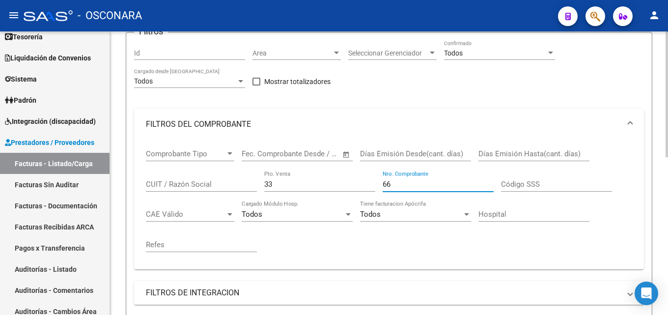
type input "66"
drag, startPoint x: 270, startPoint y: 186, endPoint x: 130, endPoint y: 185, distance: 140.4
click at [133, 186] on form "Filtros Id Area Area Seleccionar Gerenciador Seleccionar Gerenciador Todos Conf…" at bounding box center [389, 228] width 526 height 393
type input "2"
drag, startPoint x: 409, startPoint y: 186, endPoint x: 234, endPoint y: 183, distance: 175.3
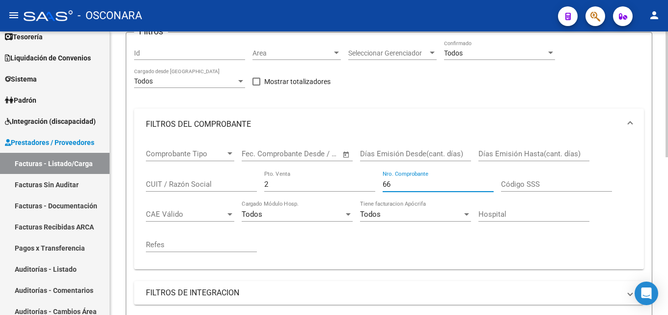
click at [238, 183] on div "Comprobante Tipo Comprobante Tipo Fecha inicio – Fecha fin Fec. Comprobante Des…" at bounding box center [389, 200] width 486 height 121
type input "255"
drag, startPoint x: 230, startPoint y: 185, endPoint x: 213, endPoint y: 186, distance: 17.2
click at [213, 186] on div "Comprobante Tipo Comprobante Tipo Fecha inicio – Fecha fin Fec. Comprobante Des…" at bounding box center [389, 200] width 486 height 121
type input "37"
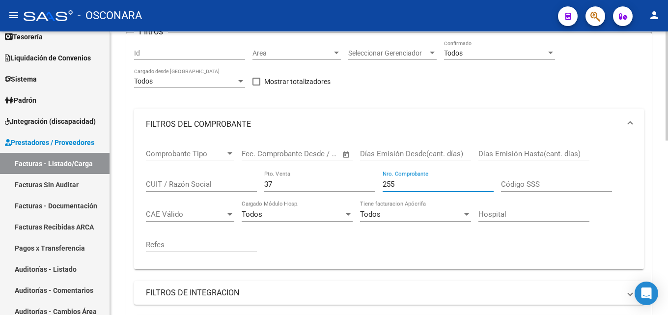
drag, startPoint x: 197, startPoint y: 181, endPoint x: 111, endPoint y: 178, distance: 86.0
click at [134, 182] on form "Filtros Id Area Area Seleccionar Gerenciador Seleccionar Gerenciador Todos Conf…" at bounding box center [389, 228] width 526 height 393
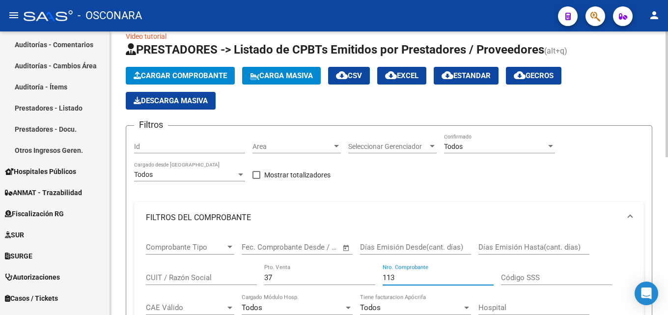
scroll to position [11, 0]
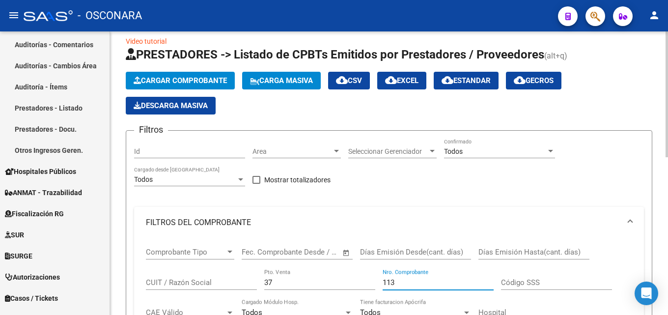
type input "113"
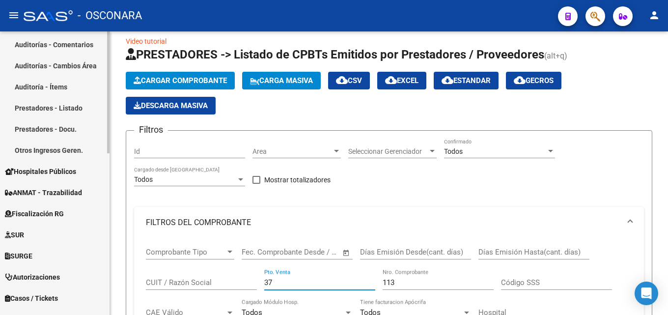
drag, startPoint x: 297, startPoint y: 285, endPoint x: 58, endPoint y: 274, distance: 238.8
click at [63, 277] on mat-sidenav-container "Firma Express Inicio Calendario SSS Instructivos Contacto OS Reportes Tablero d…" at bounding box center [334, 172] width 668 height 283
type input "12"
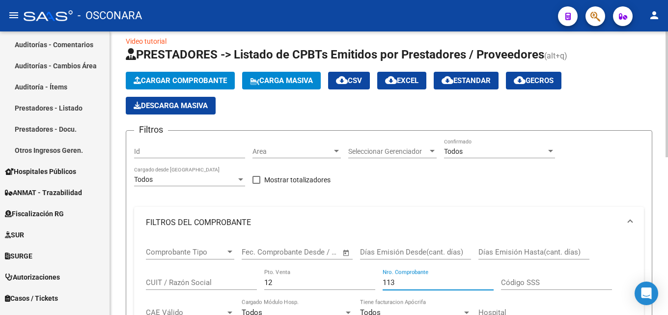
drag, startPoint x: 399, startPoint y: 280, endPoint x: 300, endPoint y: 279, distance: 98.7
click at [303, 280] on div "Comprobante Tipo Comprobante Tipo Fecha inicio – Fecha fin Fec. Comprobante Des…" at bounding box center [389, 298] width 486 height 121
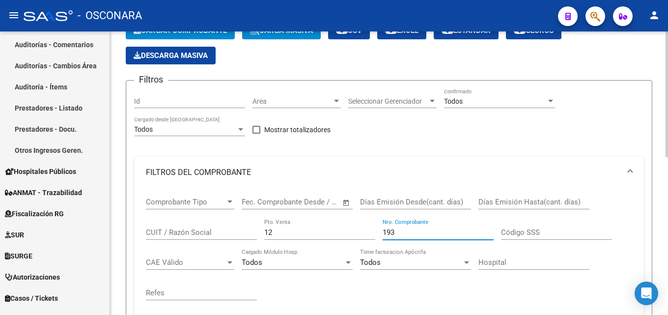
scroll to position [60, 0]
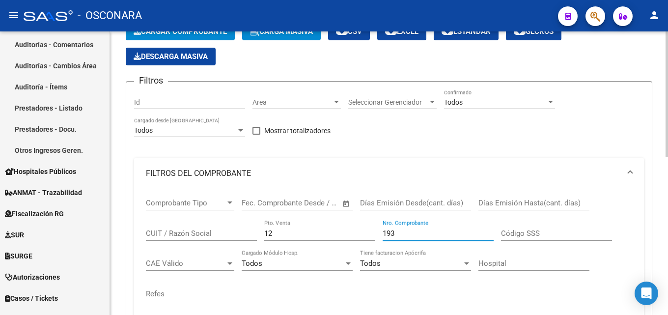
type input "193"
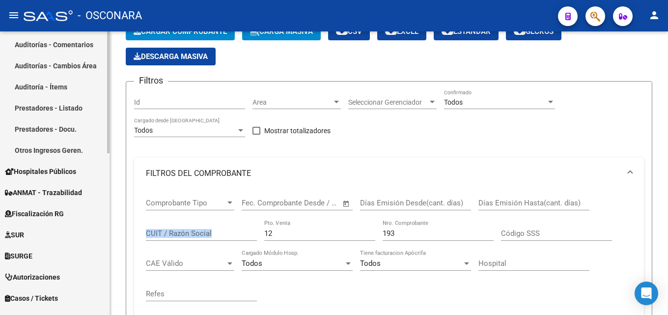
drag, startPoint x: 279, startPoint y: 237, endPoint x: 86, endPoint y: 232, distance: 193.0
click at [83, 234] on mat-sidenav-container "Firma Express Inicio Calendario SSS Instructivos Contacto OS Reportes Tablero d…" at bounding box center [334, 172] width 668 height 283
drag, startPoint x: 355, startPoint y: 245, endPoint x: 332, endPoint y: 244, distance: 23.1
click at [354, 245] on div "12 Pto. Venta" at bounding box center [319, 234] width 111 height 30
drag, startPoint x: 203, startPoint y: 241, endPoint x: 68, endPoint y: 251, distance: 135.4
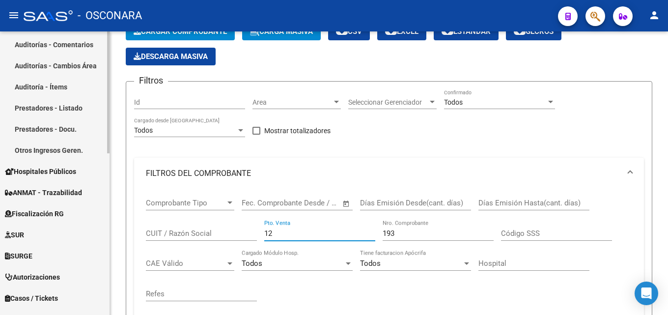
click at [65, 250] on mat-sidenav-container "Firma Express Inicio Calendario SSS Instructivos Contacto OS Reportes Tablero d…" at bounding box center [334, 172] width 668 height 283
type input "38"
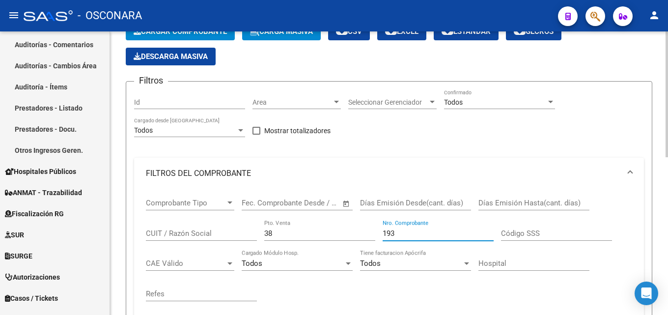
drag, startPoint x: 366, startPoint y: 233, endPoint x: 195, endPoint y: 255, distance: 172.2
click at [202, 254] on div "Comprobante Tipo Comprobante Tipo Fecha inicio – Fecha fin Fec. Comprobante Des…" at bounding box center [389, 249] width 486 height 121
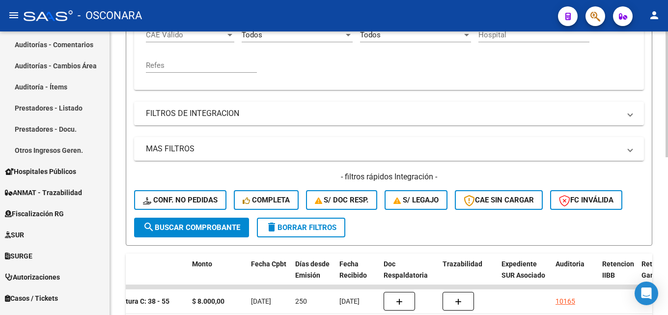
scroll to position [159, 0]
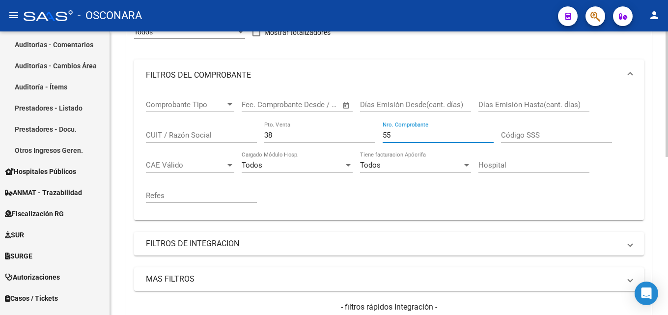
type input "55"
drag, startPoint x: 279, startPoint y: 135, endPoint x: 109, endPoint y: 140, distance: 169.9
click at [110, 141] on div "Video tutorial PRESTADORES -> Listado de CPBTs Emitidos por Prestadores / Prove…" at bounding box center [389, 188] width 558 height 630
type input "34"
click at [186, 140] on div "Comprobante Tipo Comprobante Tipo Fecha inicio – Fecha fin Fec. Comprobante Des…" at bounding box center [389, 151] width 486 height 121
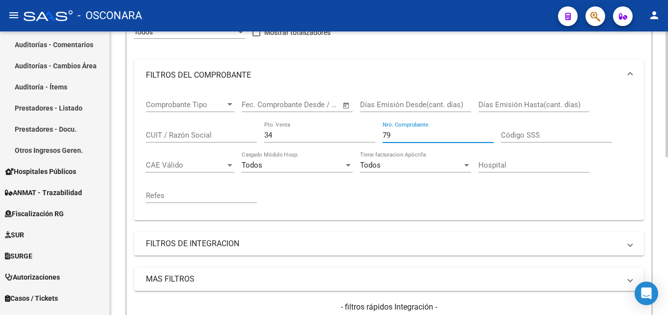
type input "79"
drag, startPoint x: 291, startPoint y: 135, endPoint x: 143, endPoint y: 139, distance: 148.3
click at [143, 139] on div "Comprobante Tipo Comprobante Tipo Fecha inicio – Fecha fin Fec. Comprobante Des…" at bounding box center [389, 155] width 510 height 129
type input "31"
drag, startPoint x: 409, startPoint y: 134, endPoint x: 196, endPoint y: 145, distance: 213.8
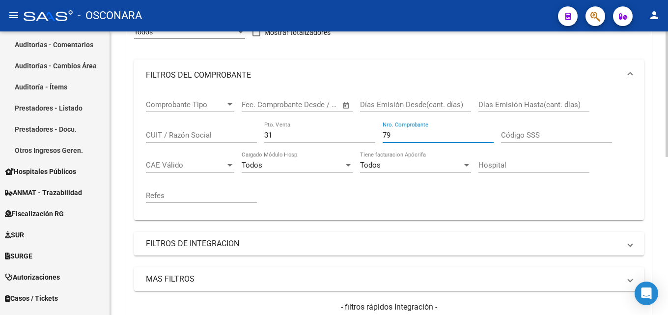
click at [201, 145] on div "Comprobante Tipo Comprobante Tipo Fecha inicio – Fecha fin Fec. Comprobante Des…" at bounding box center [389, 151] width 486 height 121
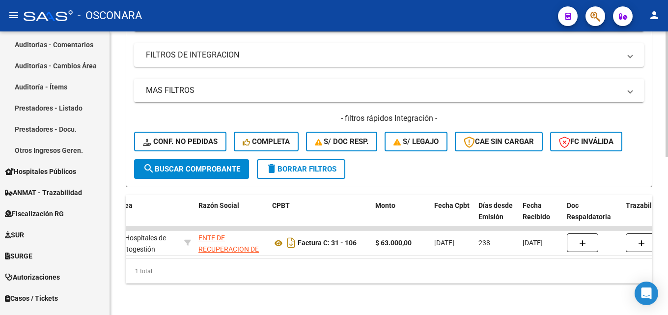
scroll to position [0, 203]
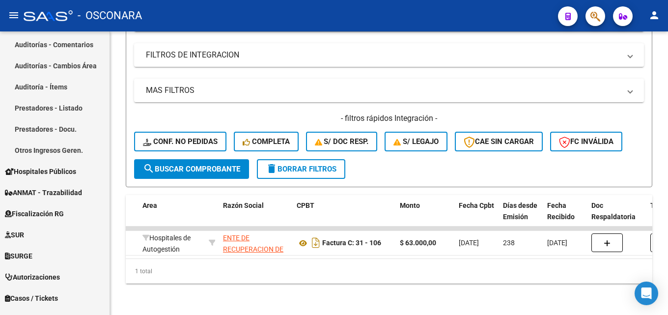
type input "106"
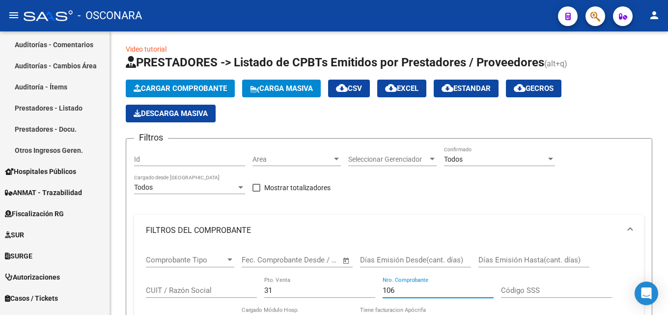
scroll to position [0, 0]
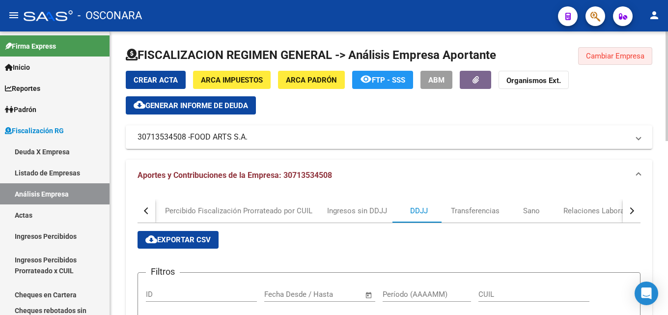
drag, startPoint x: 590, startPoint y: 53, endPoint x: 373, endPoint y: 60, distance: 217.1
click at [590, 53] on span "Cambiar Empresa" at bounding box center [615, 56] width 58 height 9
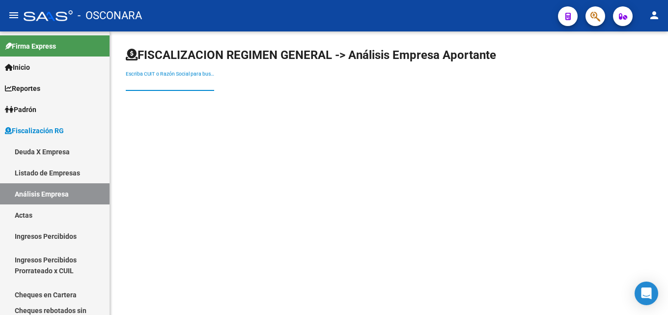
paste input "Arenera Baigorria SRL"
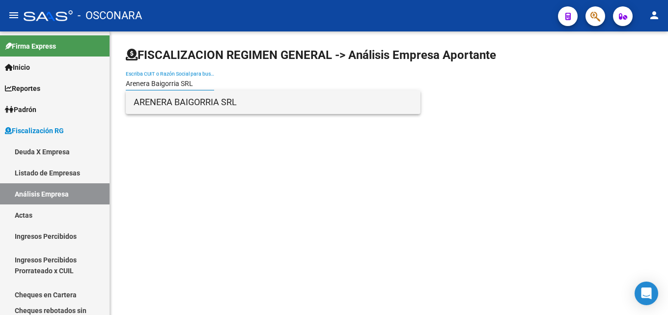
type input "Arenera Baigorria SRL"
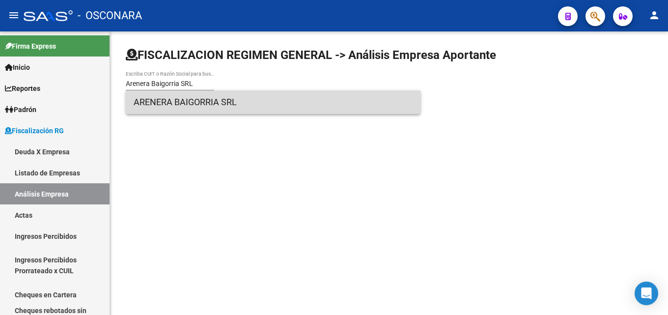
click at [179, 106] on span "ARENERA BAIGORRIA SRL" at bounding box center [273, 102] width 279 height 24
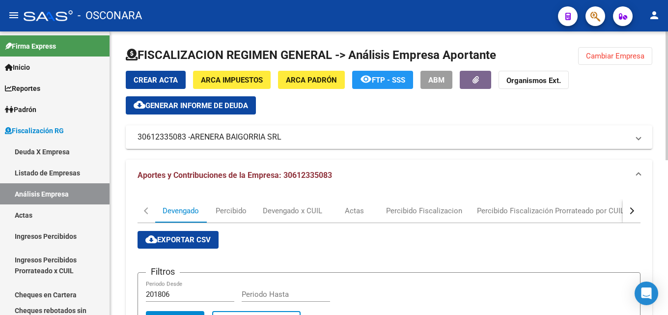
click at [212, 110] on span "Generar informe de deuda" at bounding box center [196, 105] width 103 height 9
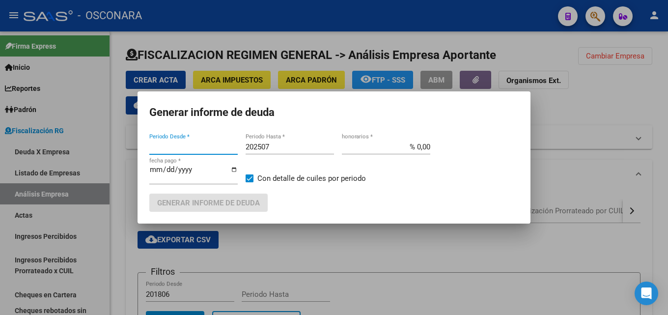
type input "201802"
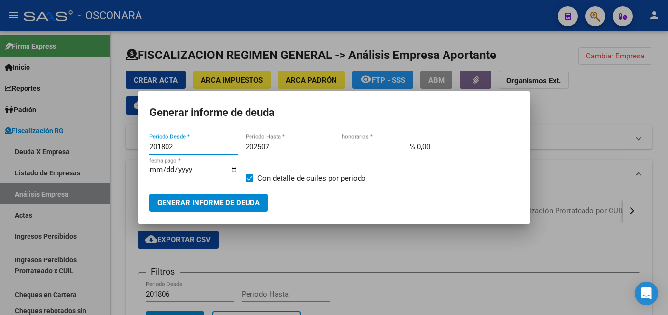
click at [289, 147] on input "202507" at bounding box center [289, 146] width 88 height 9
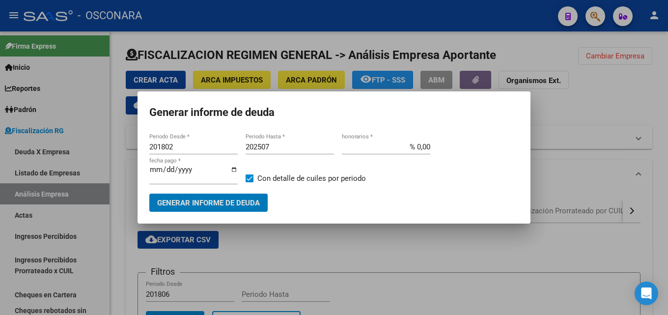
drag, startPoint x: 289, startPoint y: 147, endPoint x: 287, endPoint y: 141, distance: 6.2
click at [288, 143] on input "202507" at bounding box center [289, 146] width 88 height 9
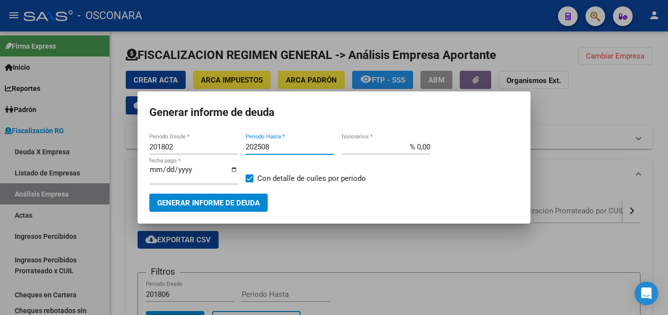
type input "202508"
type input "% 15,00"
click at [212, 204] on span "Generar informe de deuda" at bounding box center [208, 202] width 103 height 9
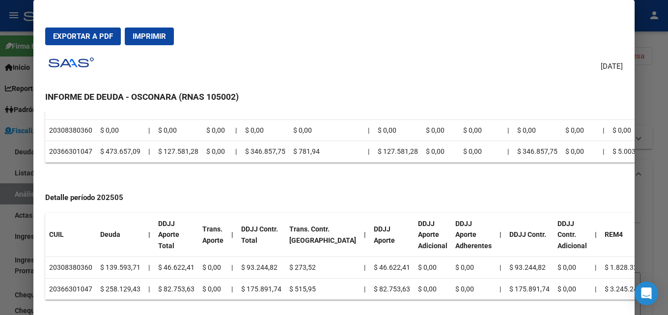
scroll to position [2455, 0]
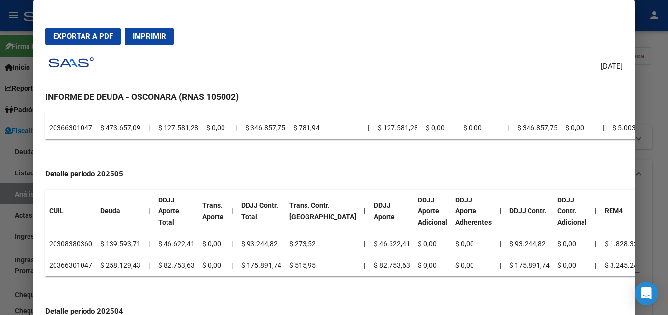
click at [68, 245] on td "20308380360" at bounding box center [70, 244] width 51 height 22
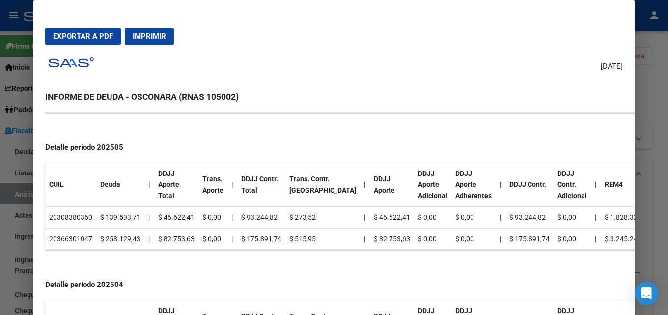
scroll to position [2504, 0]
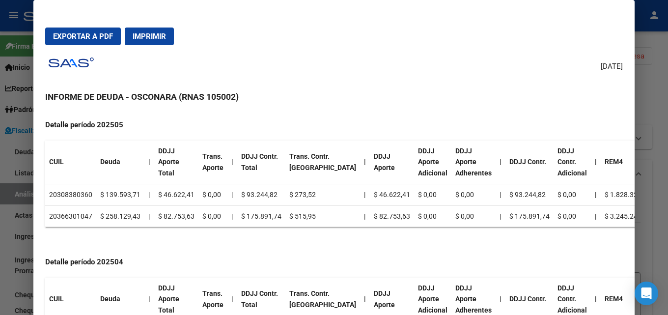
click at [667, 108] on div at bounding box center [334, 157] width 668 height 315
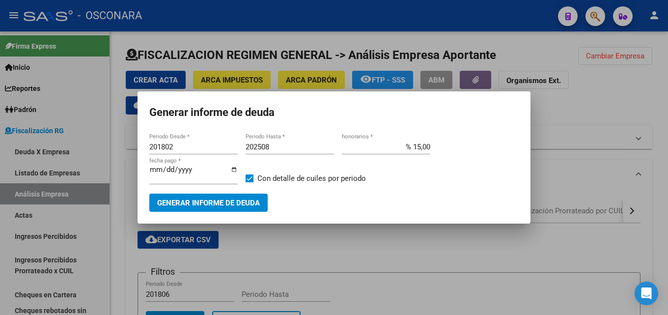
click at [389, 277] on div at bounding box center [334, 157] width 668 height 315
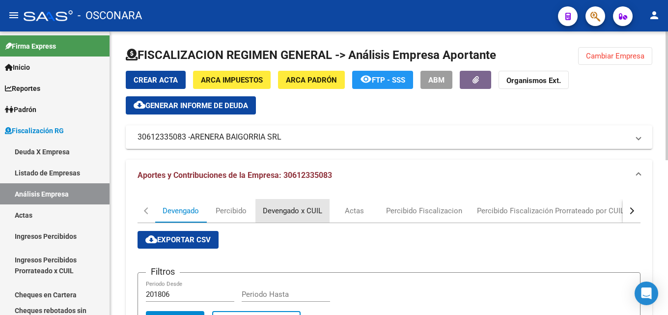
click at [302, 212] on div "Devengado x CUIL" at bounding box center [292, 210] width 59 height 11
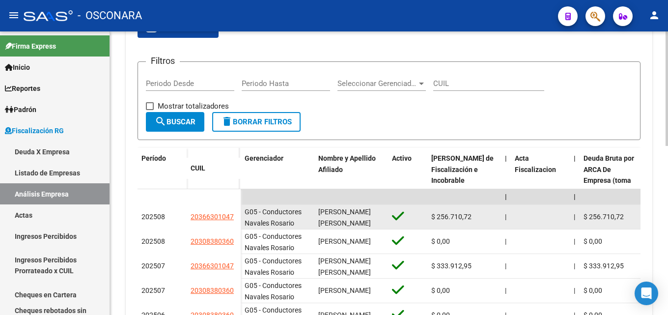
scroll to position [2, 0]
drag, startPoint x: 318, startPoint y: 213, endPoint x: 359, endPoint y: 218, distance: 42.1
click at [359, 218] on datatable-body-cell "AMBROSINI DAMIAN NICOLAS" at bounding box center [351, 217] width 74 height 24
copy span "AMBROSINI DAMIAN NICOLAS"
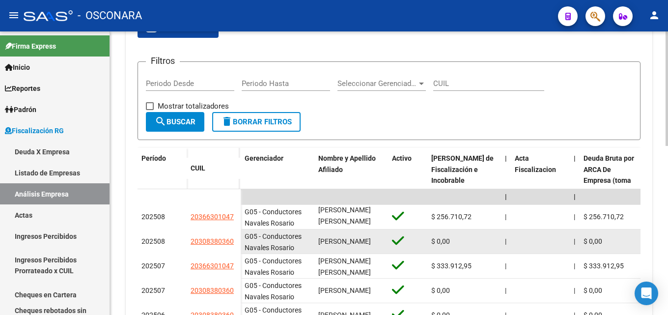
scroll to position [0, 0]
drag, startPoint x: 328, startPoint y: 238, endPoint x: 359, endPoint y: 247, distance: 32.3
click at [359, 247] on div "PATRICIO JOSE BORDENAVE" at bounding box center [351, 241] width 66 height 11
copy span "PATRICIO JOSE BORDENAVE"
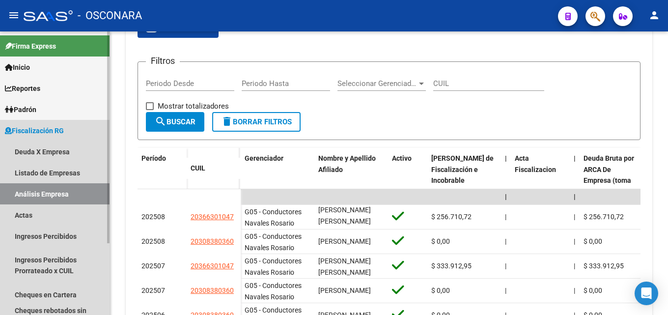
click at [35, 195] on link "Análisis Empresa" at bounding box center [54, 193] width 109 height 21
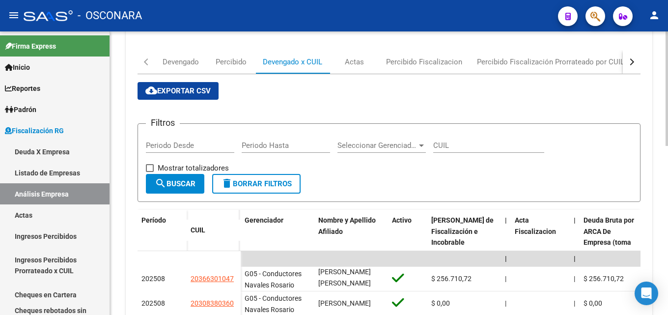
scroll to position [0, 0]
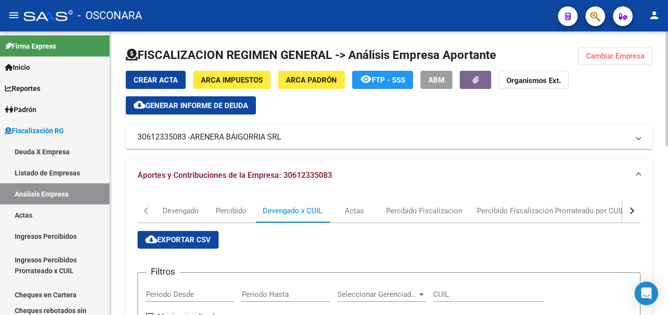
click at [617, 61] on button "Cambiar Empresa" at bounding box center [615, 56] width 74 height 18
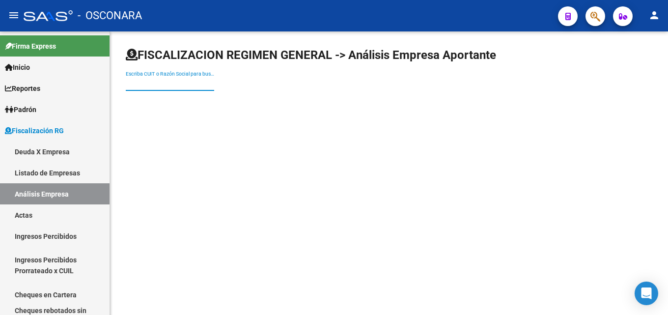
click at [191, 82] on input "Escriba CUIT o Razón Social para buscar" at bounding box center [170, 84] width 88 height 8
paste input "Reclamo de aportes y contribuciones de Obra Social a Arenera Baigorria S.R.L."
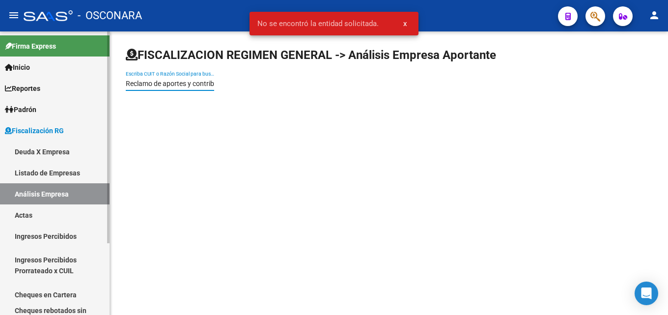
drag, startPoint x: 142, startPoint y: 84, endPoint x: 34, endPoint y: 77, distance: 108.2
click at [34, 77] on mat-sidenav-container "Firma Express Inicio Calendario SSS Instructivos Contacto OS Reportes Tablero d…" at bounding box center [334, 172] width 668 height 283
click at [203, 84] on input "Arenera Baigorria S.R.L." at bounding box center [170, 84] width 88 height 8
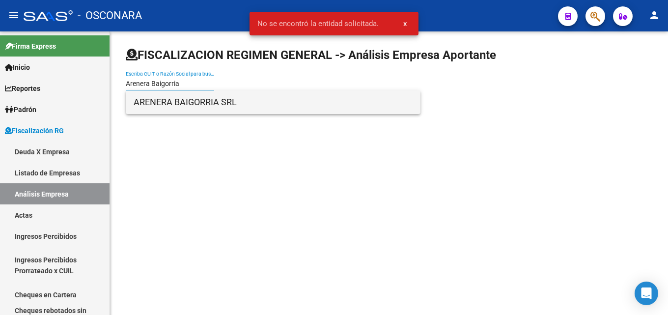
type input "Arenera Baigorria"
click at [183, 97] on span "ARENERA BAIGORRIA SRL" at bounding box center [273, 102] width 279 height 24
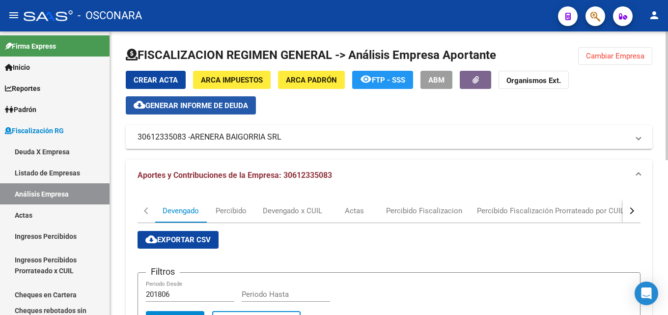
click at [248, 108] on span "Generar informe de deuda" at bounding box center [196, 105] width 103 height 9
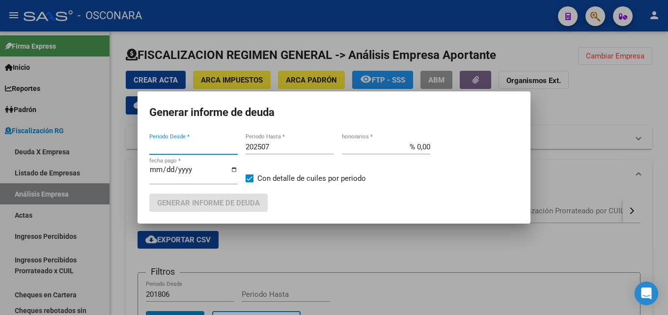
type input "201802"
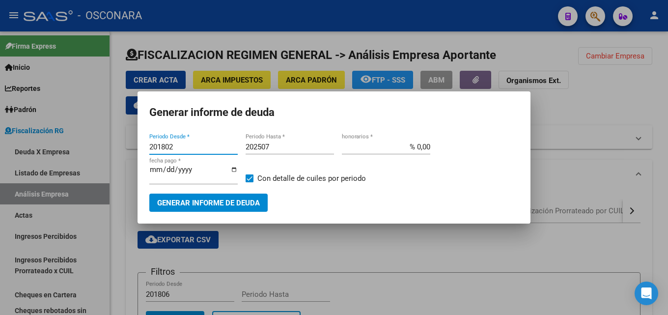
click at [292, 147] on input "202507" at bounding box center [289, 146] width 88 height 9
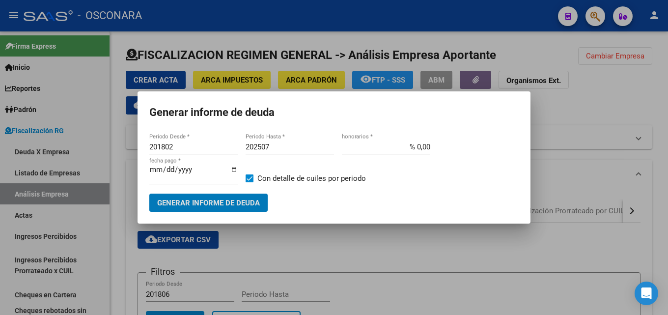
click at [292, 147] on input "202507" at bounding box center [289, 146] width 88 height 9
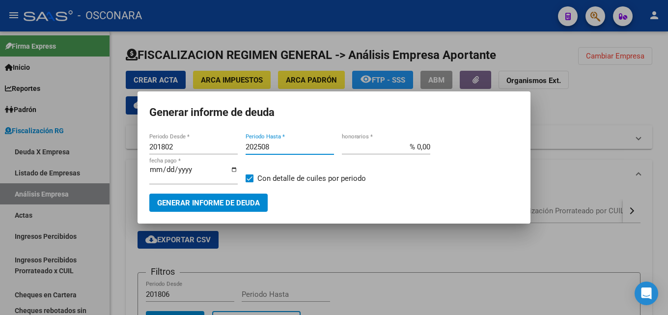
type input "202508"
type input "% 15,00"
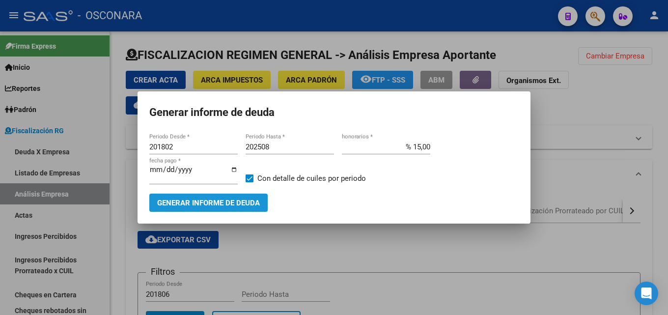
click at [197, 193] on button "Generar informe de deuda" at bounding box center [208, 202] width 118 height 18
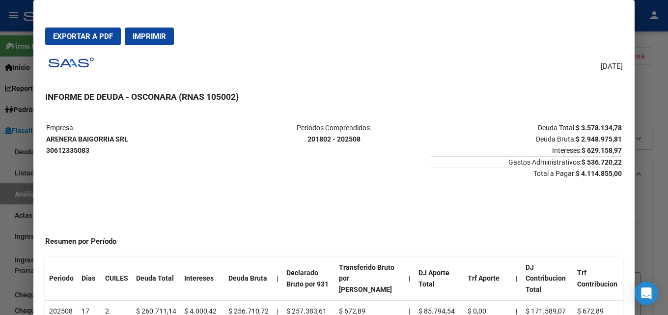
click at [664, 111] on div at bounding box center [334, 157] width 668 height 315
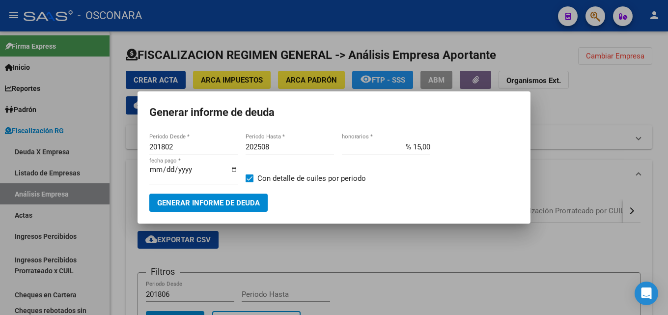
click at [373, 259] on div at bounding box center [334, 157] width 668 height 315
